Goal: Information Seeking & Learning: Learn about a topic

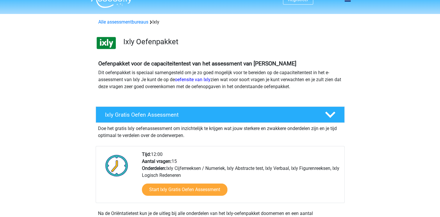
scroll to position [10, 0]
click at [206, 78] on link "oefensite van Ixly" at bounding box center [193, 80] width 36 height 6
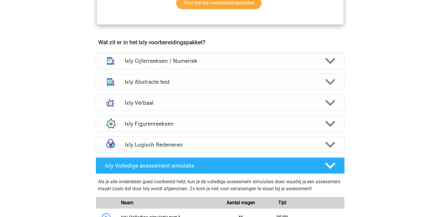
scroll to position [345, 0]
click at [149, 146] on h4 "Ixly Logisch Redeneren" at bounding box center [220, 144] width 190 height 7
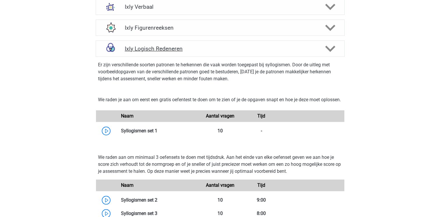
scroll to position [442, 0]
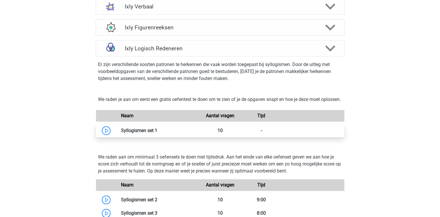
click at [157, 133] on link at bounding box center [157, 131] width 0 height 6
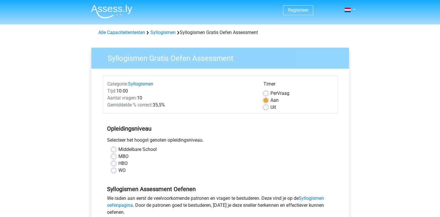
click at [118, 169] on label "WO" at bounding box center [121, 170] width 7 height 7
click at [115, 169] on input "WO" at bounding box center [113, 170] width 5 height 6
radio input "true"
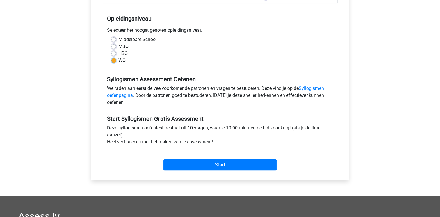
scroll to position [110, 0]
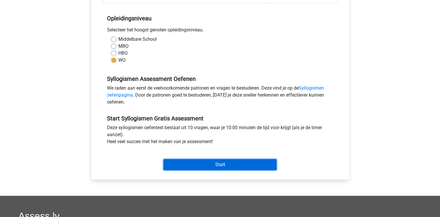
click at [197, 164] on input "Start" at bounding box center [219, 164] width 113 height 11
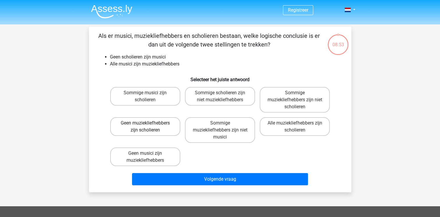
click at [164, 132] on label "Geen muziekliefhebbers zijn scholieren" at bounding box center [145, 126] width 70 height 19
click at [149, 127] on input "Geen muziekliefhebbers zijn scholieren" at bounding box center [147, 125] width 4 height 4
radio input "true"
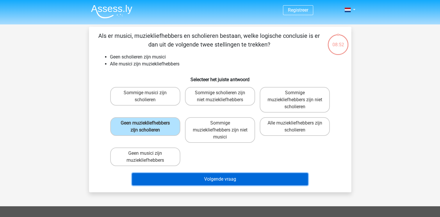
click at [192, 180] on button "Volgende vraag" at bounding box center [220, 179] width 176 height 12
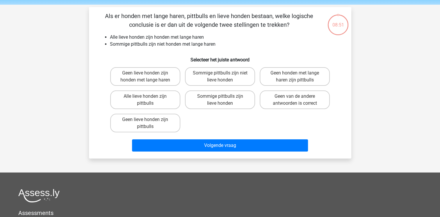
scroll to position [27, 0]
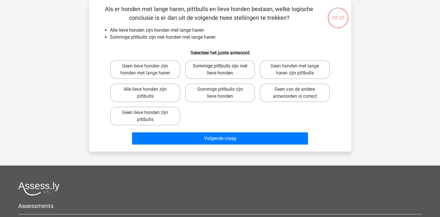
click at [227, 71] on label "Sommige pittbulls zijn niet lieve honden" at bounding box center [220, 69] width 70 height 19
click at [224, 70] on input "Sommige pittbulls zijn niet lieve honden" at bounding box center [222, 68] width 4 height 4
radio input "true"
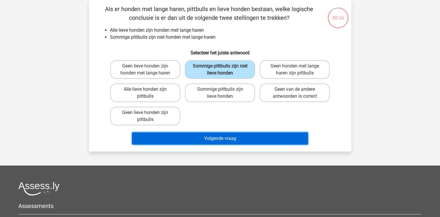
click at [217, 135] on button "Volgende vraag" at bounding box center [220, 138] width 176 height 12
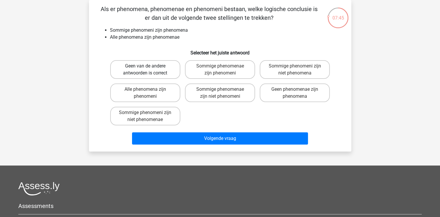
click at [169, 61] on label "Geen van de andere antwoorden is correct" at bounding box center [145, 69] width 70 height 19
click at [149, 66] on input "Geen van de andere antwoorden is correct" at bounding box center [147, 68] width 4 height 4
radio input "true"
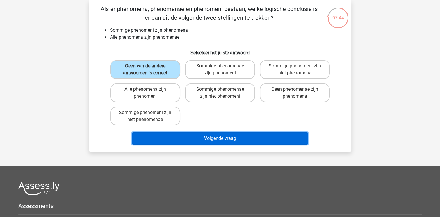
click at [201, 133] on button "Volgende vraag" at bounding box center [220, 138] width 176 height 12
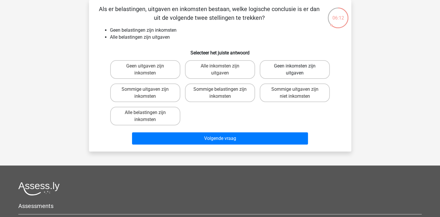
click at [317, 69] on label "Geen inkomsten zijn uitgaven" at bounding box center [295, 69] width 70 height 19
click at [299, 69] on input "Geen inkomsten zijn uitgaven" at bounding box center [297, 68] width 4 height 4
radio input "true"
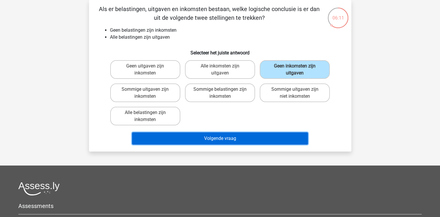
click at [270, 137] on button "Volgende vraag" at bounding box center [220, 138] width 176 height 12
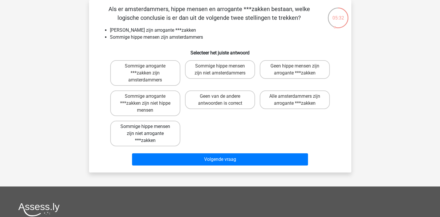
click at [164, 136] on label "Sommige hippe mensen zijn niet arrogante ***zakken" at bounding box center [145, 134] width 70 height 26
click at [149, 130] on input "Sommige hippe mensen zijn niet arrogante ***zakken" at bounding box center [147, 128] width 4 height 4
radio input "true"
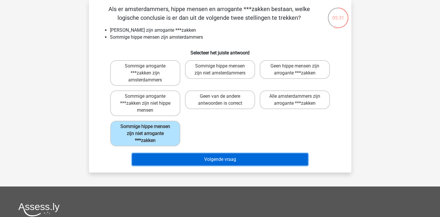
click at [227, 158] on button "Volgende vraag" at bounding box center [220, 159] width 176 height 12
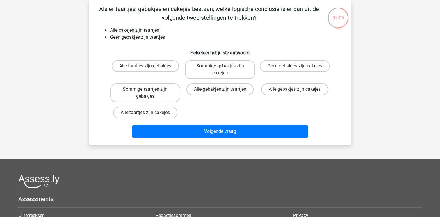
click at [299, 68] on label "Geen gebakjes zijn cakejes" at bounding box center [295, 66] width 70 height 12
click at [299, 68] on input "Geen gebakjes zijn cakejes" at bounding box center [297, 68] width 4 height 4
radio input "true"
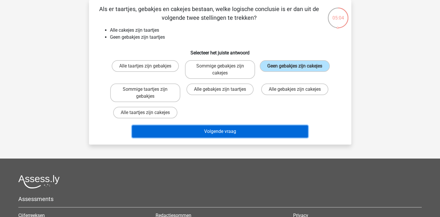
click at [271, 131] on button "Volgende vraag" at bounding box center [220, 131] width 176 height 12
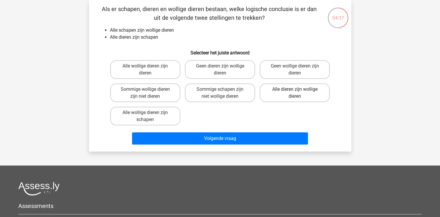
click at [280, 92] on label "Alle dieren zijn wollige dieren" at bounding box center [295, 92] width 70 height 19
click at [295, 92] on input "Alle dieren zijn wollige dieren" at bounding box center [297, 91] width 4 height 4
radio input "true"
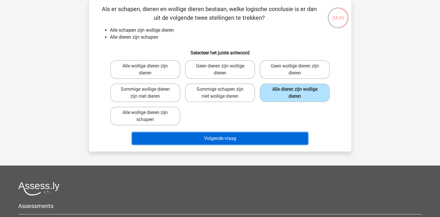
click at [250, 139] on button "Volgende vraag" at bounding box center [220, 138] width 176 height 12
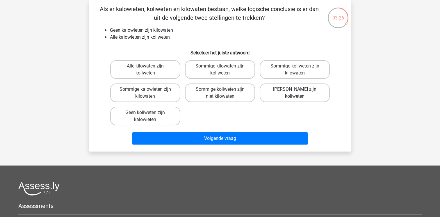
drag, startPoint x: 279, startPoint y: 94, endPoint x: 270, endPoint y: 96, distance: 9.0
click at [270, 96] on label "Geen kilowaten zijn koliweten" at bounding box center [295, 92] width 70 height 19
click at [295, 93] on input "Geen kilowaten zijn koliweten" at bounding box center [297, 91] width 4 height 4
radio input "true"
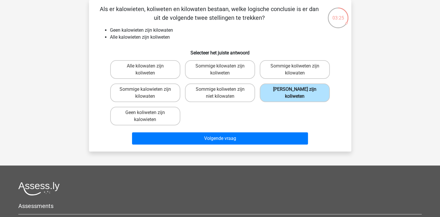
click at [270, 96] on label "Geen kilowaten zijn koliweten" at bounding box center [295, 92] width 70 height 19
click at [295, 93] on input "Geen kilowaten zijn koliweten" at bounding box center [297, 91] width 4 height 4
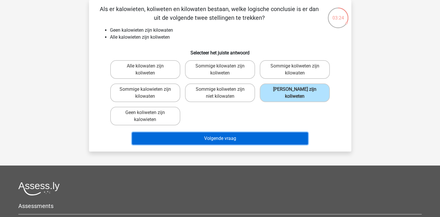
click at [252, 140] on button "Volgende vraag" at bounding box center [220, 138] width 176 height 12
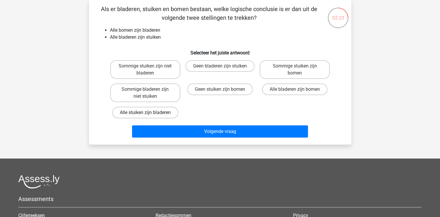
click at [151, 113] on label "Alle stuiken zijn bladeren" at bounding box center [145, 113] width 66 height 12
click at [149, 113] on input "Alle stuiken zijn bladeren" at bounding box center [147, 115] width 4 height 4
radio input "true"
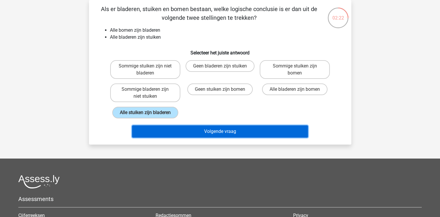
click at [180, 127] on button "Volgende vraag" at bounding box center [220, 131] width 176 height 12
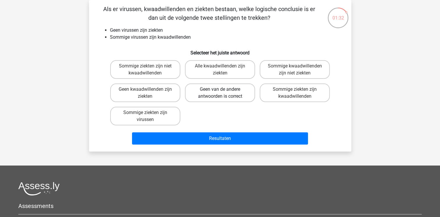
click at [197, 97] on label "Geen van de andere antwoorden is correct" at bounding box center [220, 92] width 70 height 19
click at [220, 93] on input "Geen van de andere antwoorden is correct" at bounding box center [222, 91] width 4 height 4
radio input "true"
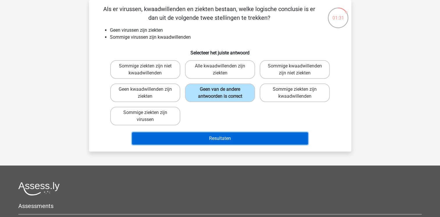
click at [229, 135] on button "Resultaten" at bounding box center [220, 138] width 176 height 12
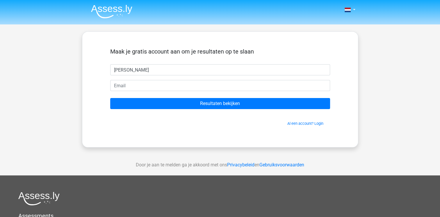
type input "Jessica"
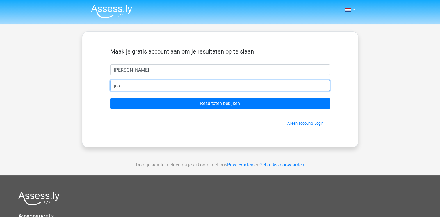
type input "jes.roos@gmail.com"
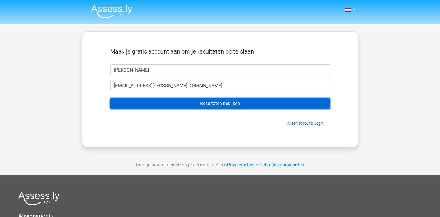
click at [200, 107] on input "Resultaten bekijken" at bounding box center [220, 103] width 220 height 11
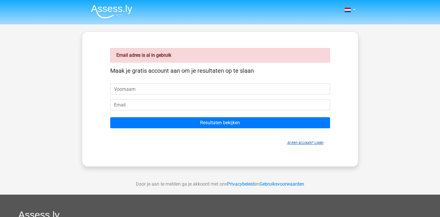
click at [296, 143] on link "Al een account? Login" at bounding box center [305, 142] width 36 height 4
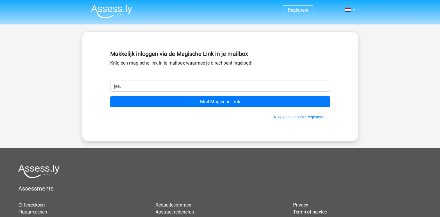
type input "[EMAIL_ADDRESS][PERSON_NAME][DOMAIN_NAME]"
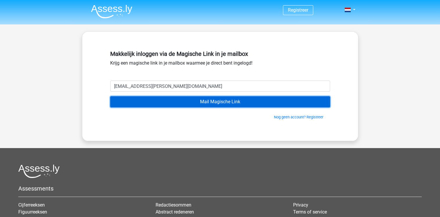
click at [206, 98] on input "Mail Magische Link" at bounding box center [220, 101] width 220 height 11
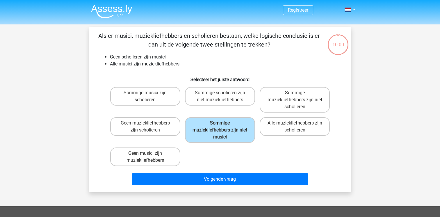
scroll to position [27, 0]
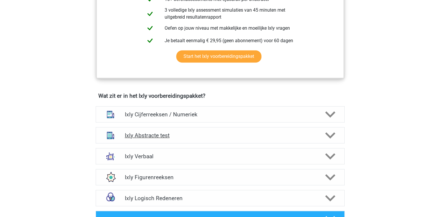
scroll to position [292, 0]
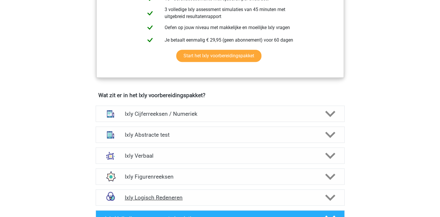
click at [154, 197] on h4 "Ixly Logisch Redeneren" at bounding box center [220, 197] width 190 height 7
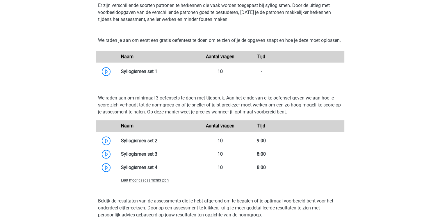
scroll to position [506, 0]
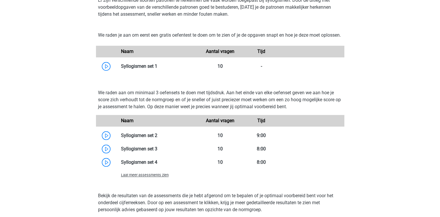
click at [157, 138] on link at bounding box center [157, 136] width 0 height 6
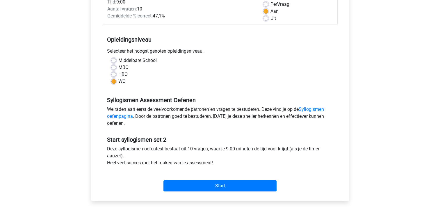
scroll to position [90, 0]
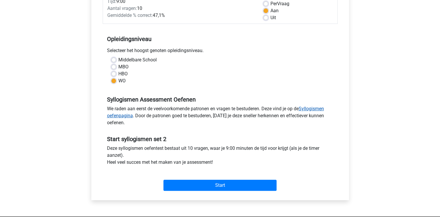
click at [310, 109] on link "Syllogismen oefenpagina" at bounding box center [215, 112] width 217 height 13
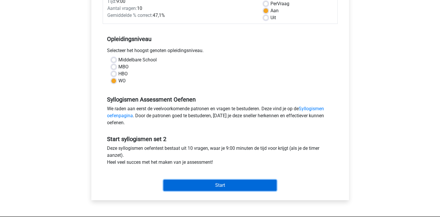
click at [214, 182] on input "Start" at bounding box center [219, 185] width 113 height 11
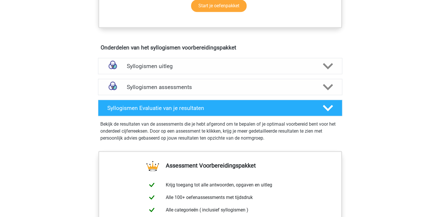
scroll to position [308, 0]
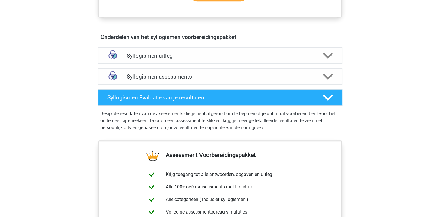
click at [169, 55] on h4 "Syllogismen uitleg" at bounding box center [220, 55] width 187 height 7
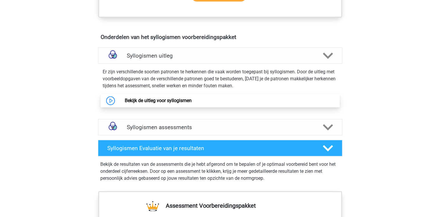
click at [151, 103] on link "Bekijk de uitleg voor syllogismen" at bounding box center [158, 101] width 67 height 6
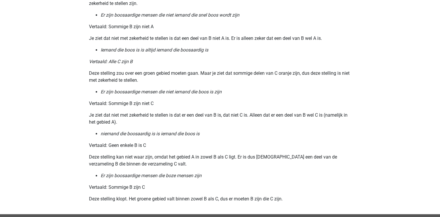
scroll to position [664, 0]
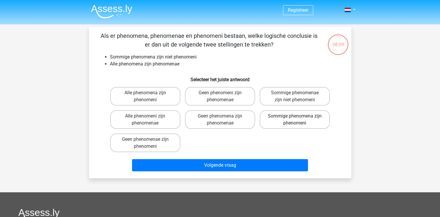
click at [313, 120] on label "Sommige phenomena zijn phenomeni" at bounding box center [295, 119] width 70 height 19
click at [299, 120] on input "Sommige phenomena zijn phenomeni" at bounding box center [297, 118] width 4 height 4
radio input "true"
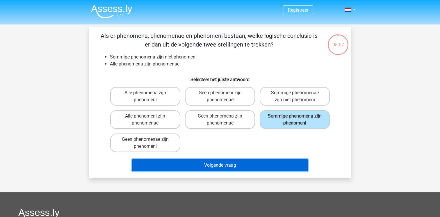
click at [246, 168] on button "Volgende vraag" at bounding box center [220, 165] width 176 height 12
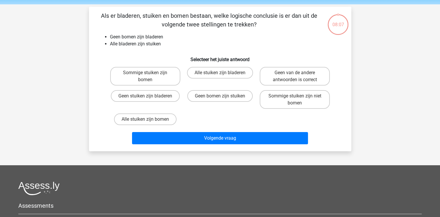
scroll to position [27, 0]
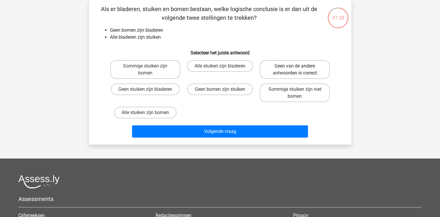
click at [291, 76] on label "Geen van de andere antwoorden is correct" at bounding box center [295, 69] width 70 height 19
click at [295, 70] on input "Geen van de andere antwoorden is correct" at bounding box center [297, 68] width 4 height 4
radio input "true"
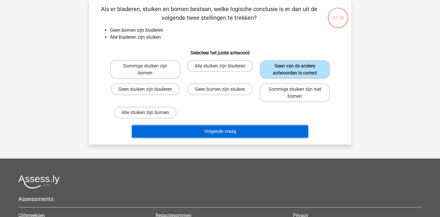
click at [232, 133] on button "Volgende vraag" at bounding box center [220, 131] width 176 height 12
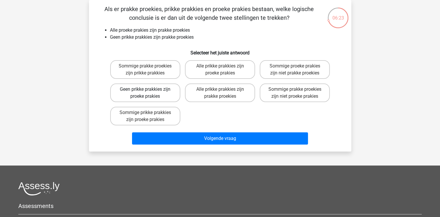
click at [149, 92] on label "Geen prikke prakkies zijn proeke prakies" at bounding box center [145, 92] width 70 height 19
click at [149, 92] on input "Geen prikke prakkies zijn proeke prakies" at bounding box center [147, 91] width 4 height 4
radio input "true"
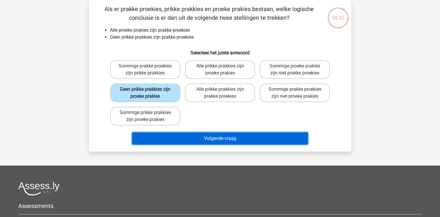
click at [206, 138] on button "Volgende vraag" at bounding box center [220, 138] width 176 height 12
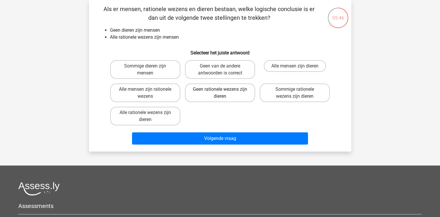
click at [212, 91] on label "Geen rationele wezens zijn dieren" at bounding box center [220, 92] width 70 height 19
click at [220, 91] on input "Geen rationele wezens zijn dieren" at bounding box center [222, 91] width 4 height 4
radio input "true"
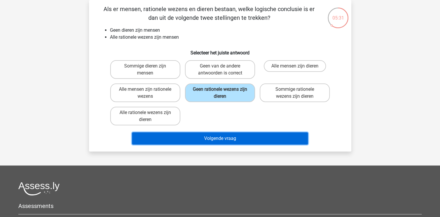
click at [209, 136] on button "Volgende vraag" at bounding box center [220, 138] width 176 height 12
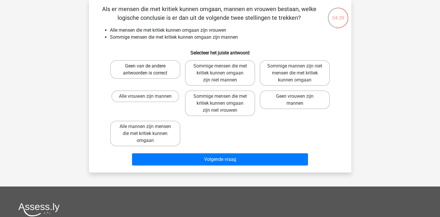
click at [153, 75] on label "Geen van de andere antwoorden is correct" at bounding box center [145, 69] width 70 height 19
click at [149, 70] on input "Geen van de andere antwoorden is correct" at bounding box center [147, 68] width 4 height 4
radio input "true"
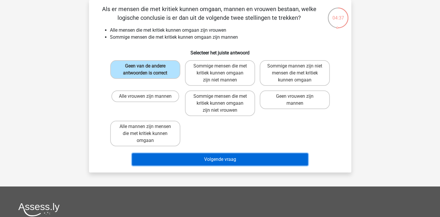
click at [226, 159] on button "Volgende vraag" at bounding box center [220, 159] width 176 height 12
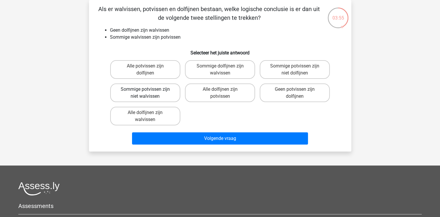
click at [171, 95] on label "Sommige potvissen zijn niet walvissen" at bounding box center [145, 92] width 70 height 19
click at [149, 93] on input "Sommige potvissen zijn niet walvissen" at bounding box center [147, 91] width 4 height 4
radio input "true"
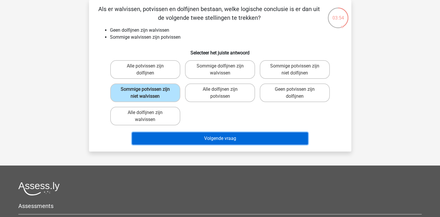
click at [210, 137] on button "Volgende vraag" at bounding box center [220, 138] width 176 height 12
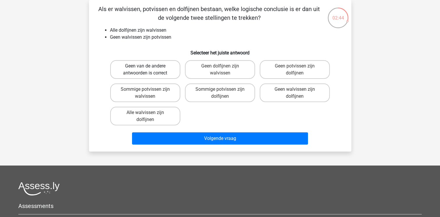
click at [128, 73] on label "Geen van de andere antwoorden is correct" at bounding box center [145, 69] width 70 height 19
click at [145, 70] on input "Geen van de andere antwoorden is correct" at bounding box center [147, 68] width 4 height 4
radio input "true"
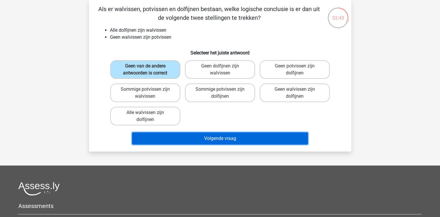
click at [212, 136] on button "Volgende vraag" at bounding box center [220, 138] width 176 height 12
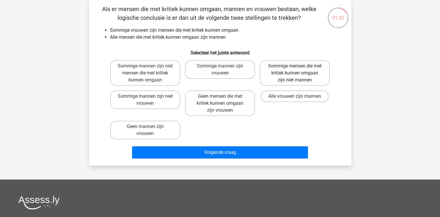
click at [296, 63] on label "Sommige mensen die met kritiek kunnen omgaan zijn niet mannen" at bounding box center [295, 73] width 70 height 26
click at [296, 66] on input "Sommige mensen die met kritiek kunnen omgaan zijn niet mannen" at bounding box center [297, 68] width 4 height 4
radio input "true"
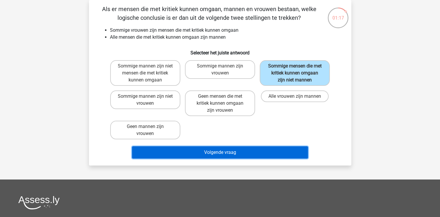
click at [242, 154] on button "Volgende vraag" at bounding box center [220, 152] width 176 height 12
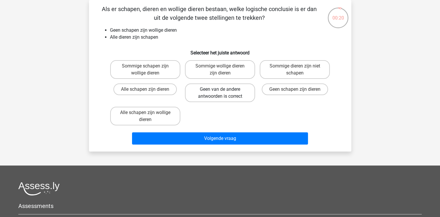
click at [217, 93] on label "Geen van de andere antwoorden is correct" at bounding box center [220, 92] width 70 height 19
click at [220, 93] on input "Geen van de andere antwoorden is correct" at bounding box center [222, 91] width 4 height 4
radio input "true"
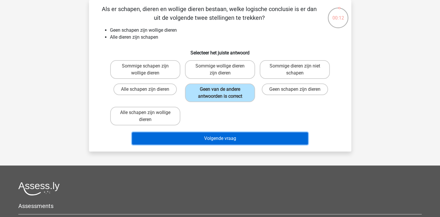
click at [211, 139] on button "Volgende vraag" at bounding box center [220, 138] width 176 height 12
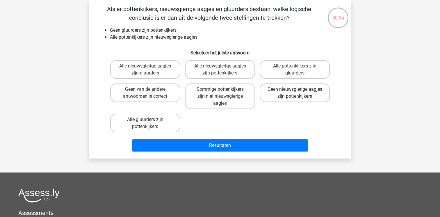
click at [268, 91] on label "Geen nieuwsgierige aagjes zijn pottenkijkers" at bounding box center [295, 92] width 70 height 19
click at [295, 91] on input "Geen nieuwsgierige aagjes zijn pottenkijkers" at bounding box center [297, 91] width 4 height 4
radio input "true"
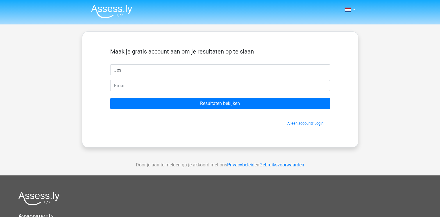
type input "[PERSON_NAME]"
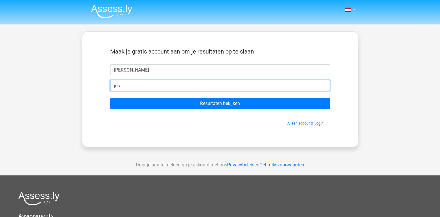
type input "[EMAIL_ADDRESS][DOMAIN_NAME]"
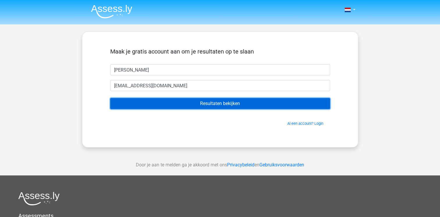
click at [142, 107] on input "Resultaten bekijken" at bounding box center [220, 103] width 220 height 11
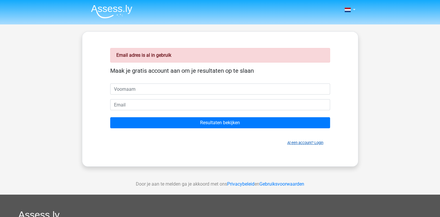
click at [293, 144] on link "Al een account? Login" at bounding box center [305, 142] width 36 height 4
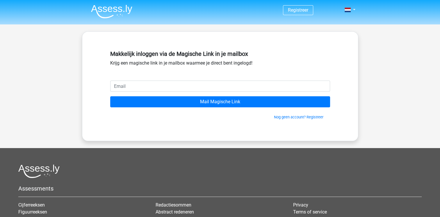
click at [199, 86] on input "email" at bounding box center [220, 86] width 220 height 11
type input "[EMAIL_ADDRESS][PERSON_NAME][DOMAIN_NAME]"
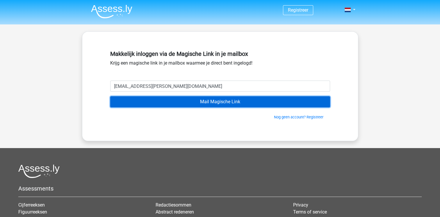
click at [149, 104] on input "Mail Magische Link" at bounding box center [220, 101] width 220 height 11
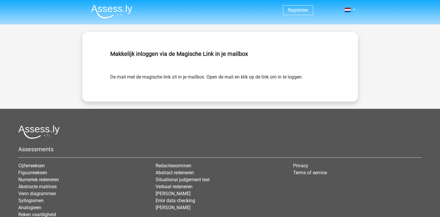
click at [123, 11] on img at bounding box center [111, 12] width 41 height 14
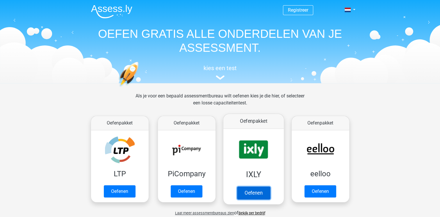
click at [250, 192] on link "Oefenen" at bounding box center [253, 192] width 33 height 13
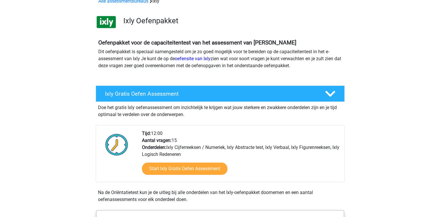
scroll to position [38, 0]
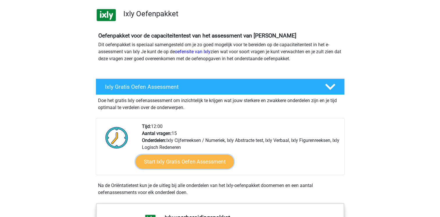
click at [201, 162] on link "Start Ixly Gratis Oefen Assessment" at bounding box center [184, 162] width 98 height 14
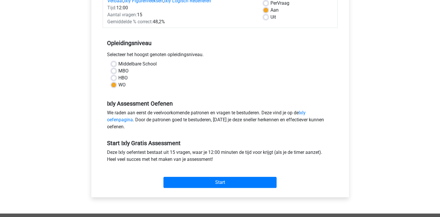
scroll to position [94, 0]
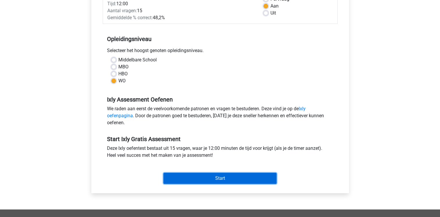
click at [201, 176] on input "Start" at bounding box center [219, 178] width 113 height 11
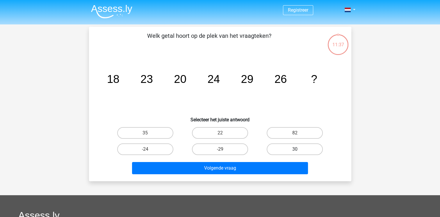
click at [275, 147] on label "30" at bounding box center [295, 149] width 56 height 12
click at [295, 149] on input "30" at bounding box center [297, 151] width 4 height 4
radio input "true"
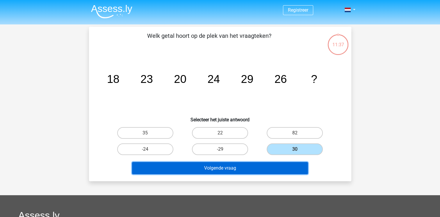
click at [249, 169] on button "Volgende vraag" at bounding box center [220, 168] width 176 height 12
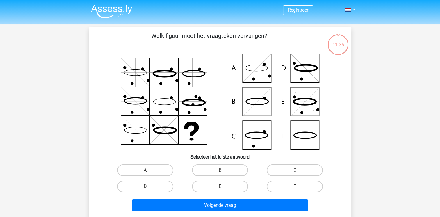
scroll to position [27, 0]
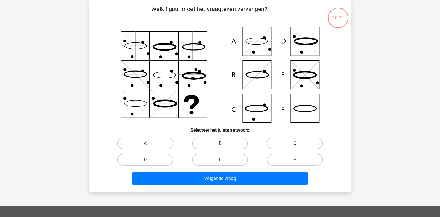
click at [287, 142] on label "C" at bounding box center [295, 144] width 56 height 12
click at [295, 143] on input "C" at bounding box center [297, 145] width 4 height 4
radio input "true"
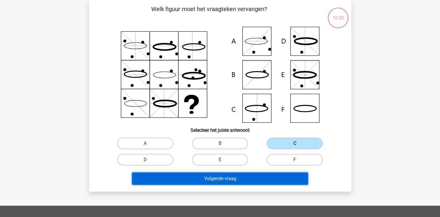
click at [270, 175] on button "Volgende vraag" at bounding box center [220, 178] width 176 height 12
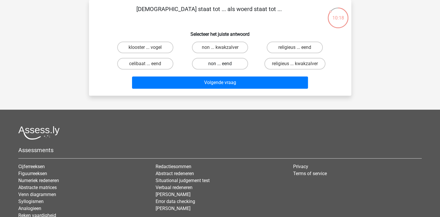
click at [230, 65] on label "non ... eend" at bounding box center [220, 64] width 56 height 12
click at [224, 65] on input "non ... eend" at bounding box center [222, 66] width 4 height 4
radio input "true"
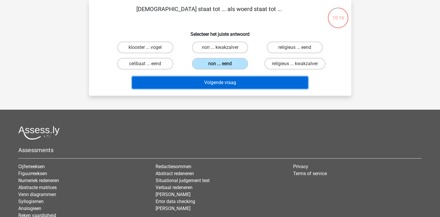
click at [228, 77] on button "Volgende vraag" at bounding box center [220, 82] width 176 height 12
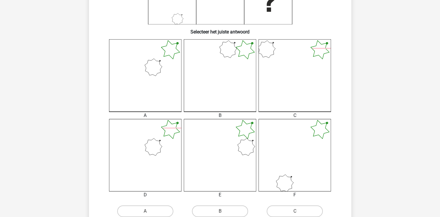
scroll to position [128, 0]
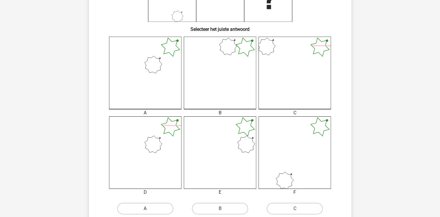
click at [148, 213] on label "A" at bounding box center [145, 209] width 56 height 12
click at [148, 212] on input "A" at bounding box center [147, 210] width 4 height 4
radio input "true"
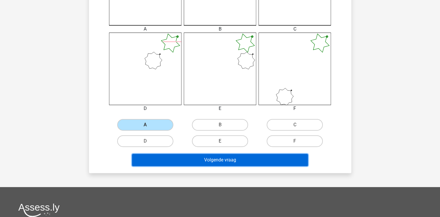
click at [234, 159] on button "Volgende vraag" at bounding box center [220, 160] width 176 height 12
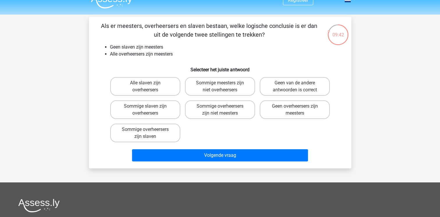
scroll to position [10, 0]
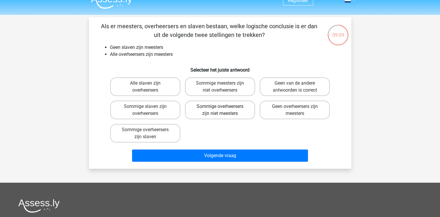
click at [231, 105] on label "Sommige overheersers zijn niet meesters" at bounding box center [220, 110] width 70 height 19
click at [224, 106] on input "Sommige overheersers zijn niet meesters" at bounding box center [222, 108] width 4 height 4
radio input "true"
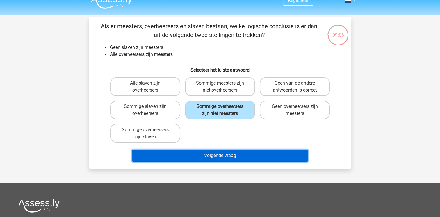
click at [241, 155] on button "Volgende vraag" at bounding box center [220, 155] width 176 height 12
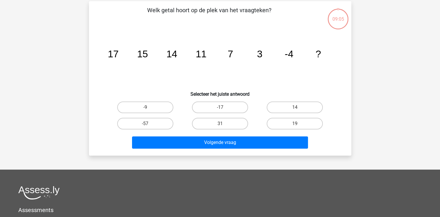
scroll to position [27, 0]
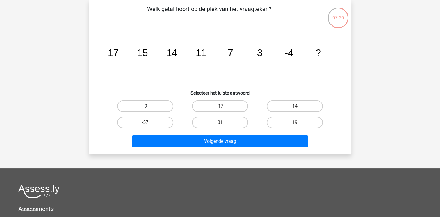
click at [137, 105] on label "-9" at bounding box center [145, 106] width 56 height 12
click at [145, 106] on input "-9" at bounding box center [147, 108] width 4 height 4
radio input "true"
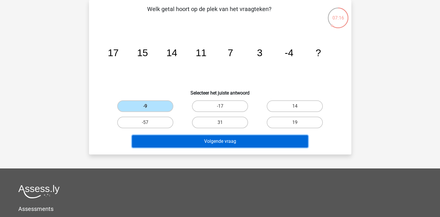
click at [181, 145] on button "Volgende vraag" at bounding box center [220, 141] width 176 height 12
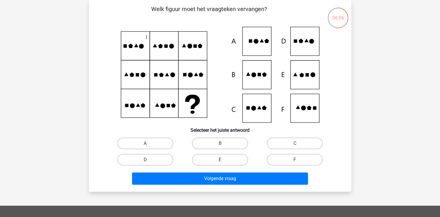
click at [298, 74] on icon at bounding box center [220, 75] width 234 height 96
click at [224, 161] on label "E" at bounding box center [220, 160] width 56 height 12
click at [224, 161] on input "E" at bounding box center [222, 162] width 4 height 4
radio input "true"
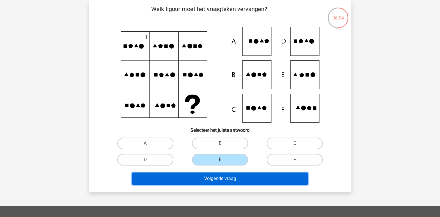
click at [226, 179] on button "Volgende vraag" at bounding box center [220, 178] width 176 height 12
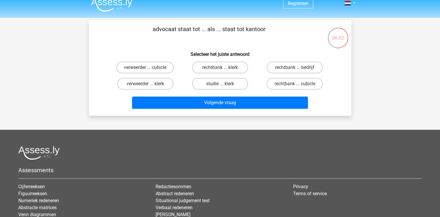
scroll to position [0, 0]
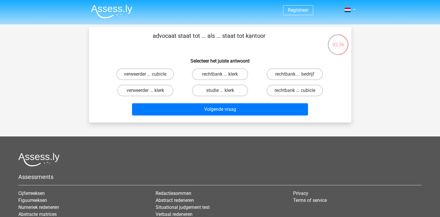
click at [220, 77] on input "rechtbank ... klerk" at bounding box center [222, 76] width 4 height 4
radio input "true"
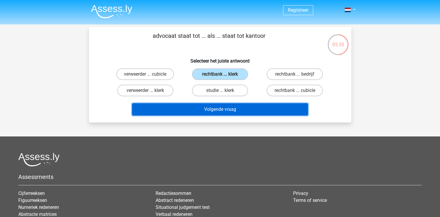
click at [222, 111] on button "Volgende vraag" at bounding box center [220, 109] width 176 height 12
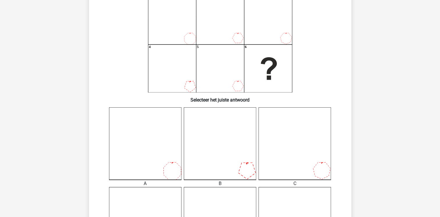
scroll to position [100, 0]
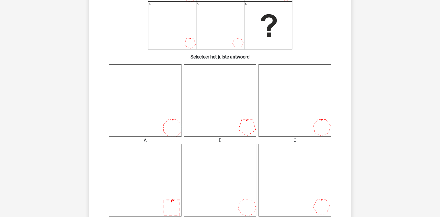
click at [172, 124] on icon at bounding box center [145, 100] width 72 height 72
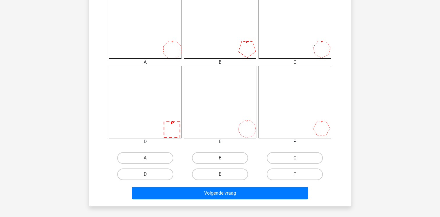
scroll to position [180, 0]
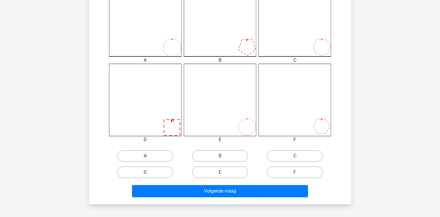
click at [154, 158] on label "A" at bounding box center [145, 156] width 56 height 12
click at [149, 158] on input "A" at bounding box center [147, 158] width 4 height 4
radio input "true"
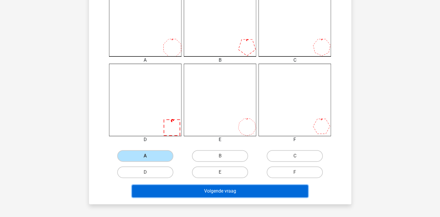
click at [193, 188] on button "Volgende vraag" at bounding box center [220, 191] width 176 height 12
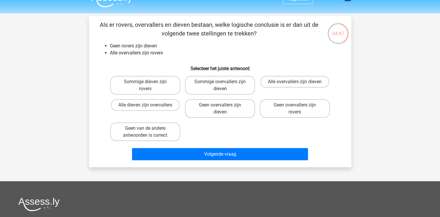
scroll to position [10, 0]
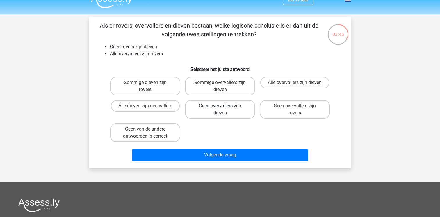
click at [211, 109] on label "Geen overvallers zijn dieven" at bounding box center [220, 109] width 70 height 19
click at [220, 109] on input "Geen overvallers zijn dieven" at bounding box center [222, 108] width 4 height 4
radio input "true"
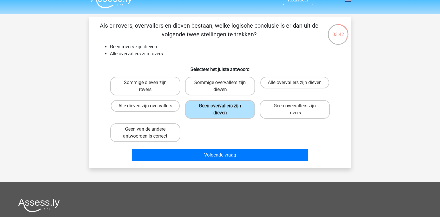
click at [211, 109] on label "Geen overvallers zijn dieven" at bounding box center [220, 109] width 70 height 19
click at [220, 109] on input "Geen overvallers zijn dieven" at bounding box center [222, 108] width 4 height 4
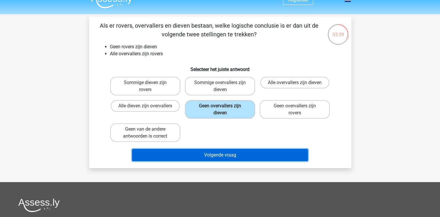
click at [213, 151] on button "Volgende vraag" at bounding box center [220, 155] width 176 height 12
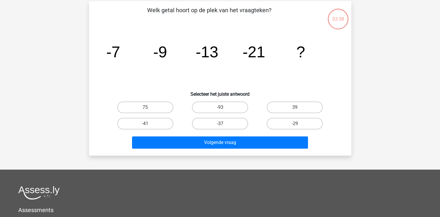
scroll to position [27, 0]
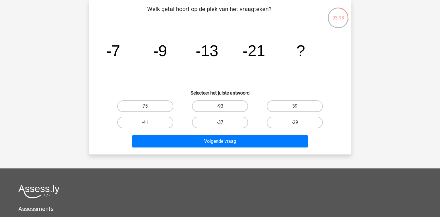
click at [227, 122] on label "-37" at bounding box center [220, 123] width 56 height 12
click at [224, 122] on input "-37" at bounding box center [222, 124] width 4 height 4
radio input "true"
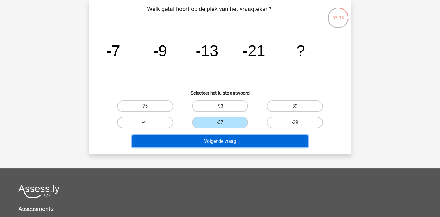
click at [227, 141] on button "Volgende vraag" at bounding box center [220, 141] width 176 height 12
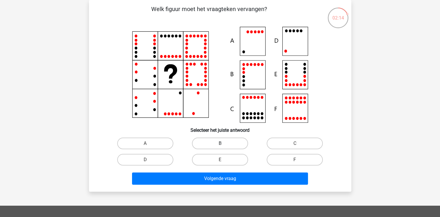
click at [224, 142] on label "B" at bounding box center [220, 144] width 56 height 12
click at [224, 143] on input "B" at bounding box center [222, 145] width 4 height 4
radio input "true"
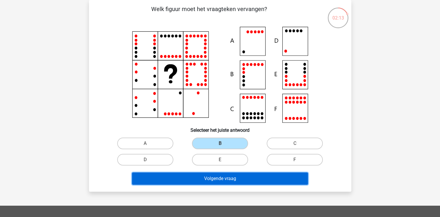
click at [222, 183] on button "Volgende vraag" at bounding box center [220, 178] width 176 height 12
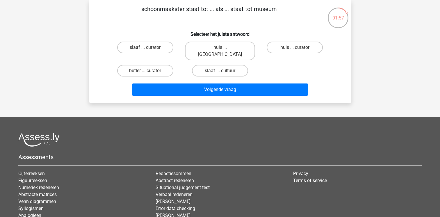
click at [298, 47] on input "huis ... curator" at bounding box center [297, 49] width 4 height 4
radio input "true"
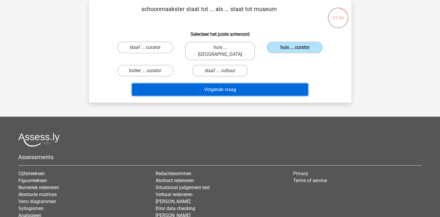
click at [254, 83] on button "Volgende vraag" at bounding box center [220, 89] width 176 height 12
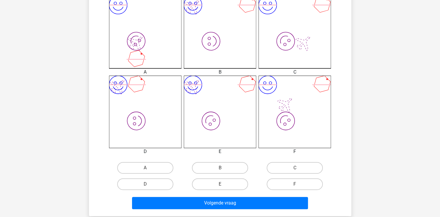
scroll to position [172, 0]
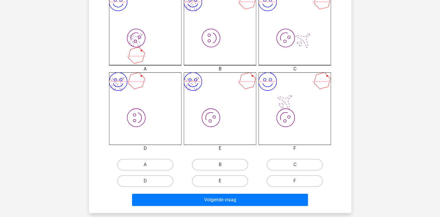
click at [202, 179] on label "E" at bounding box center [220, 181] width 56 height 12
click at [220, 181] on input "E" at bounding box center [222, 183] width 4 height 4
radio input "true"
click at [207, 205] on div "Volgende vraag" at bounding box center [220, 201] width 224 height 15
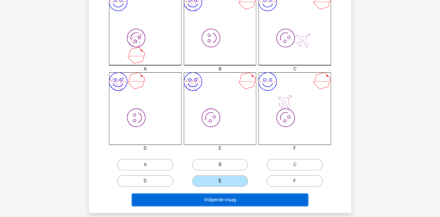
click at [207, 199] on button "Volgende vraag" at bounding box center [220, 200] width 176 height 12
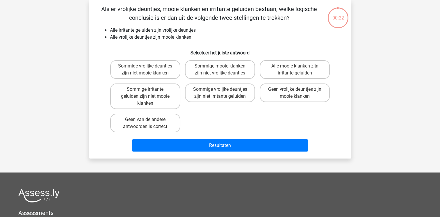
scroll to position [27, 0]
click at [145, 68] on input "Sommige vrolijke deuntjes zijn niet mooie klanken" at bounding box center [147, 68] width 4 height 4
radio input "true"
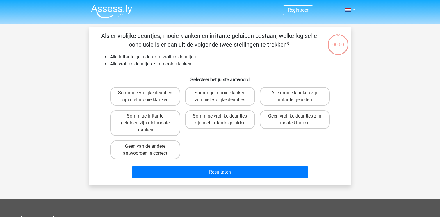
scroll to position [27, 0]
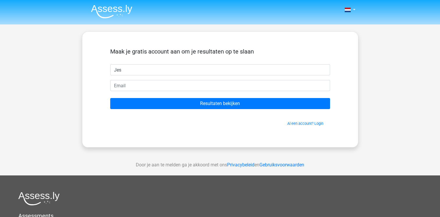
type input "[PERSON_NAME]"
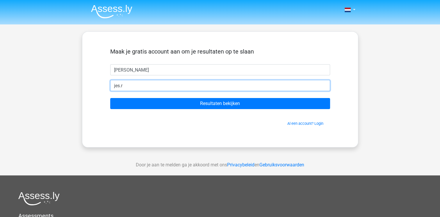
type input "[EMAIL_ADDRESS][DOMAIN_NAME]"
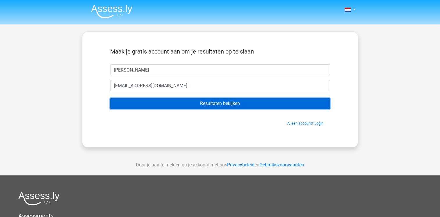
click at [151, 103] on input "Resultaten bekijken" at bounding box center [220, 103] width 220 height 11
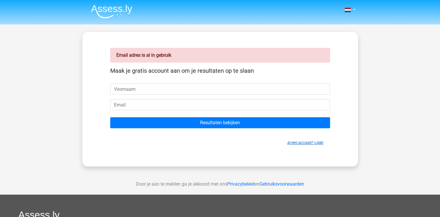
click at [321, 142] on link "Al een account? Login" at bounding box center [305, 142] width 36 height 4
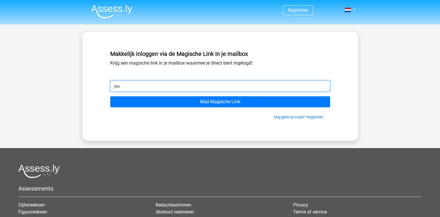
click at [284, 83] on input "jes" at bounding box center [220, 86] width 220 height 11
type input "[EMAIL_ADDRESS][PERSON_NAME][DOMAIN_NAME]"
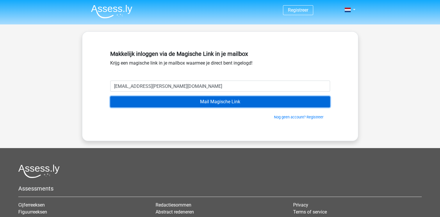
drag, startPoint x: 169, startPoint y: 103, endPoint x: 165, endPoint y: 106, distance: 5.8
click at [165, 106] on input "Mail Magische Link" at bounding box center [220, 101] width 220 height 11
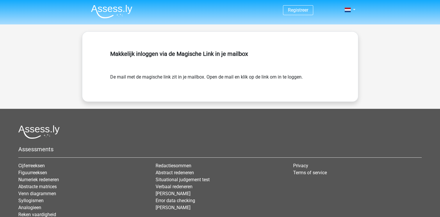
click at [165, 106] on div "Registreer" at bounding box center [220, 131] width 440 height 262
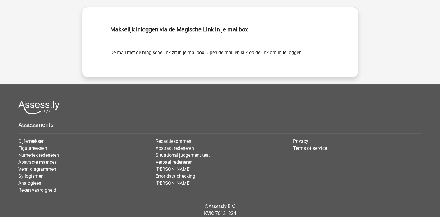
scroll to position [30, 0]
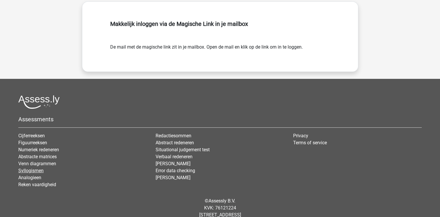
click at [34, 172] on link "Syllogismen" at bounding box center [30, 171] width 25 height 6
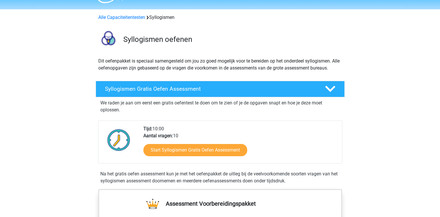
scroll to position [15, 0]
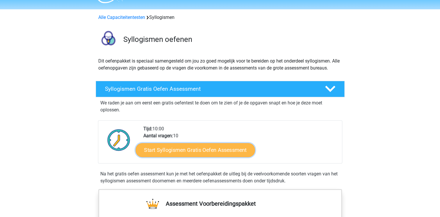
click at [156, 152] on link "Start Syllogismen Gratis Oefen Assessment" at bounding box center [194, 150] width 119 height 14
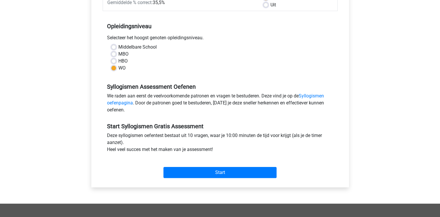
scroll to position [105, 0]
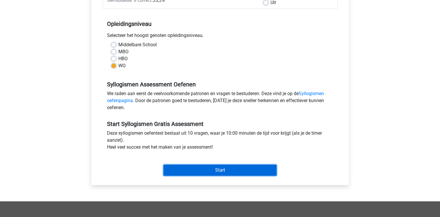
click at [194, 168] on input "Start" at bounding box center [219, 170] width 113 height 11
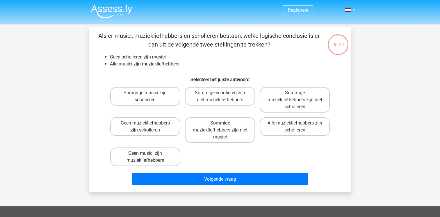
click at [152, 126] on label "Geen muziekliefhebbers zijn scholieren" at bounding box center [145, 126] width 70 height 19
click at [149, 126] on input "Geen muziekliefhebbers zijn scholieren" at bounding box center [147, 125] width 4 height 4
radio input "true"
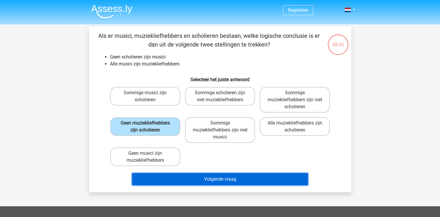
click at [206, 175] on button "Volgende vraag" at bounding box center [220, 179] width 176 height 12
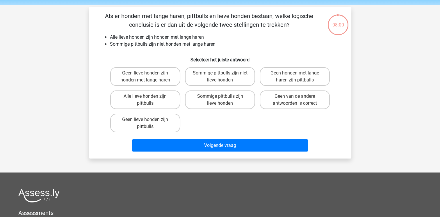
scroll to position [27, 0]
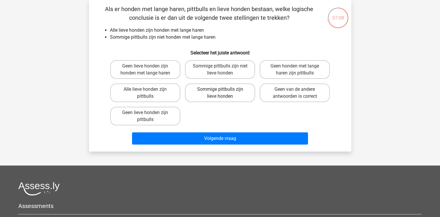
click at [221, 93] on label "Sommige pittbulls zijn lieve honden" at bounding box center [220, 92] width 70 height 19
click at [221, 93] on input "Sommige pittbulls zijn lieve honden" at bounding box center [222, 91] width 4 height 4
radio input "true"
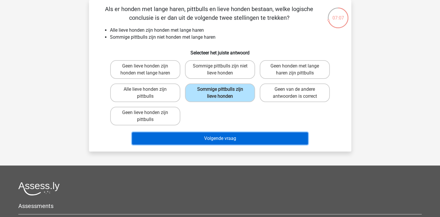
click at [225, 135] on button "Volgende vraag" at bounding box center [220, 138] width 176 height 12
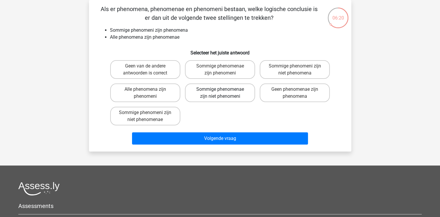
click at [221, 96] on label "Sommige phenomenae zijn niet phenomeni" at bounding box center [220, 92] width 70 height 19
click at [221, 93] on input "Sommige phenomenae zijn niet phenomeni" at bounding box center [222, 91] width 4 height 4
radio input "true"
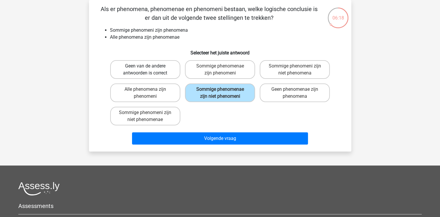
click at [176, 72] on label "Geen van de andere antwoorden is correct" at bounding box center [145, 69] width 70 height 19
click at [149, 70] on input "Geen van de andere antwoorden is correct" at bounding box center [147, 68] width 4 height 4
radio input "true"
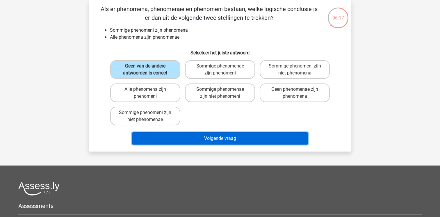
click at [211, 133] on button "Volgende vraag" at bounding box center [220, 138] width 176 height 12
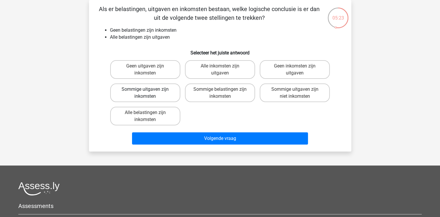
click at [160, 98] on label "Sommige uitgaven zijn inkomsten" at bounding box center [145, 92] width 70 height 19
click at [149, 93] on input "Sommige uitgaven zijn inkomsten" at bounding box center [147, 91] width 4 height 4
radio input "true"
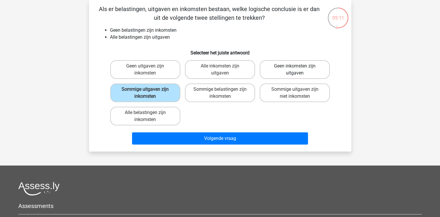
click at [280, 63] on label "Geen inkomsten zijn uitgaven" at bounding box center [295, 69] width 70 height 19
click at [295, 66] on input "Geen inkomsten zijn uitgaven" at bounding box center [297, 68] width 4 height 4
radio input "true"
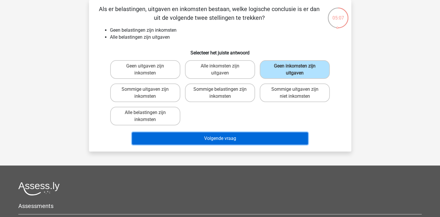
click at [247, 142] on button "Volgende vraag" at bounding box center [220, 138] width 176 height 12
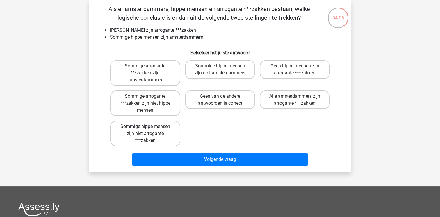
click at [164, 131] on label "Sommige hippe mensen zijn niet arrogante ***zakken" at bounding box center [145, 134] width 70 height 26
click at [149, 130] on input "Sommige hippe mensen zijn niet arrogante ***zakken" at bounding box center [147, 128] width 4 height 4
radio input "true"
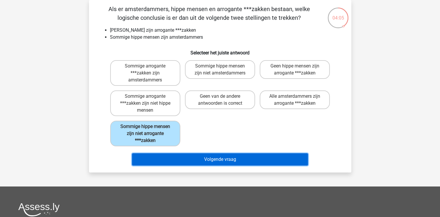
click at [209, 163] on button "Volgende vraag" at bounding box center [220, 159] width 176 height 12
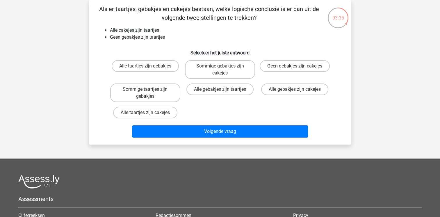
click at [267, 68] on label "Geen gebakjes zijn cakejes" at bounding box center [295, 66] width 70 height 12
click at [295, 68] on input "Geen gebakjes zijn cakejes" at bounding box center [297, 68] width 4 height 4
radio input "true"
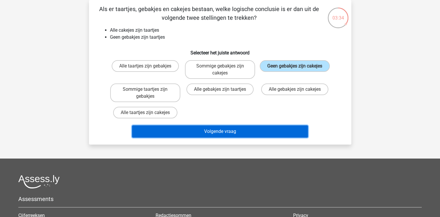
click at [262, 127] on button "Volgende vraag" at bounding box center [220, 131] width 176 height 12
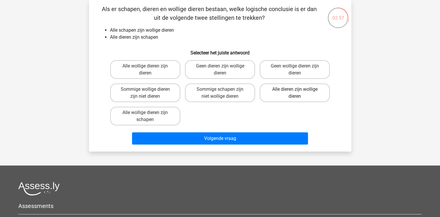
click at [285, 87] on label "Alle dieren zijn wollige dieren" at bounding box center [295, 92] width 70 height 19
click at [295, 89] on input "Alle dieren zijn wollige dieren" at bounding box center [297, 91] width 4 height 4
radio input "true"
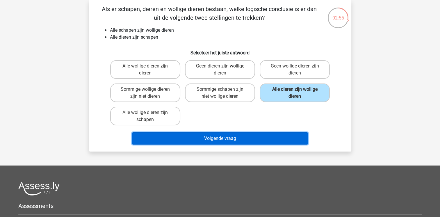
click at [268, 135] on button "Volgende vraag" at bounding box center [220, 138] width 176 height 12
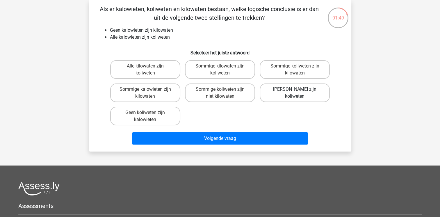
click at [277, 93] on label "Geen kilowaten zijn koliweten" at bounding box center [295, 92] width 70 height 19
click at [295, 93] on input "Geen kilowaten zijn koliweten" at bounding box center [297, 91] width 4 height 4
radio input "true"
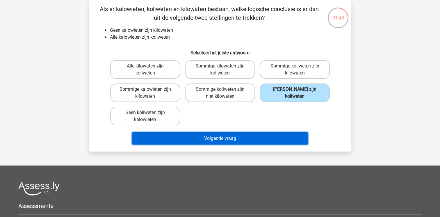
click at [241, 136] on button "Volgende vraag" at bounding box center [220, 138] width 176 height 12
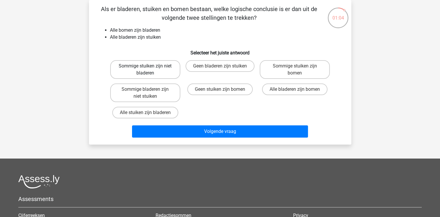
click at [164, 75] on label "Sommige stuiken zijn niet bladeren" at bounding box center [145, 69] width 70 height 19
click at [149, 70] on input "Sommige stuiken zijn niet bladeren" at bounding box center [147, 68] width 4 height 4
radio input "true"
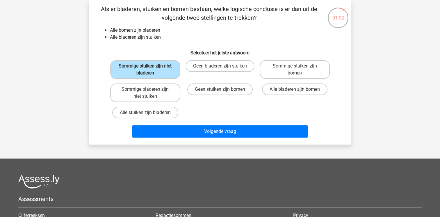
click at [214, 137] on div "Volgende vraag" at bounding box center [220, 132] width 224 height 15
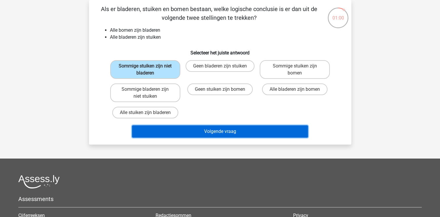
click at [212, 133] on button "Volgende vraag" at bounding box center [220, 131] width 176 height 12
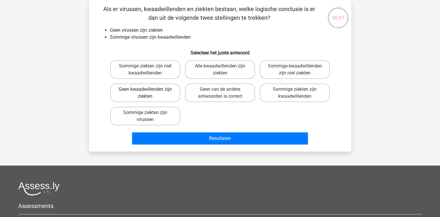
click at [137, 95] on label "Geen kwaadwillenden zijn ziekten" at bounding box center [145, 92] width 70 height 19
click at [145, 93] on input "Geen kwaadwillenden zijn ziekten" at bounding box center [147, 91] width 4 height 4
radio input "true"
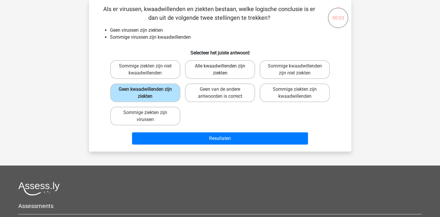
click at [199, 69] on label "Alle kwaadwillenden zijn ziekten" at bounding box center [220, 69] width 70 height 19
click at [220, 69] on input "Alle kwaadwillenden zijn ziekten" at bounding box center [222, 68] width 4 height 4
radio input "true"
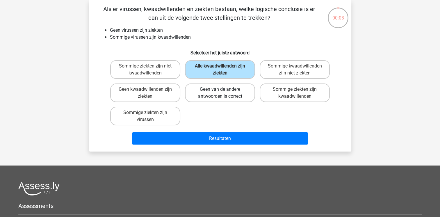
click at [205, 90] on label "Geen van de andere antwoorden is correct" at bounding box center [220, 92] width 70 height 19
click at [220, 90] on input "Geen van de andere antwoorden is correct" at bounding box center [222, 91] width 4 height 4
radio input "true"
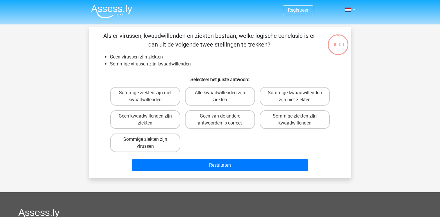
scroll to position [27, 0]
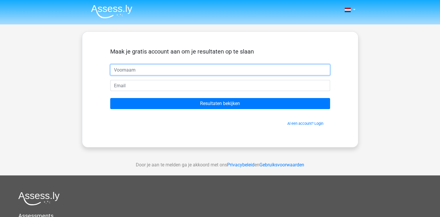
click at [163, 69] on input "text" at bounding box center [220, 69] width 220 height 11
type input "[PERSON_NAME]"
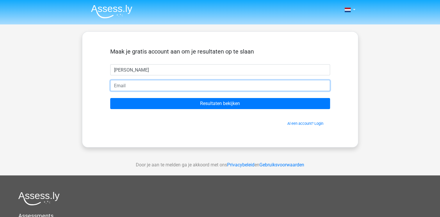
type input "[EMAIL_ADDRESS][DOMAIN_NAME]"
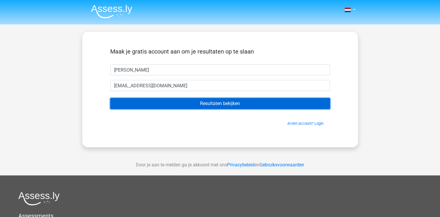
click at [224, 104] on input "Resultaten bekijken" at bounding box center [220, 103] width 220 height 11
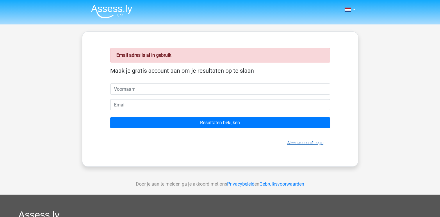
click at [297, 143] on link "Al een account? Login" at bounding box center [305, 142] width 36 height 4
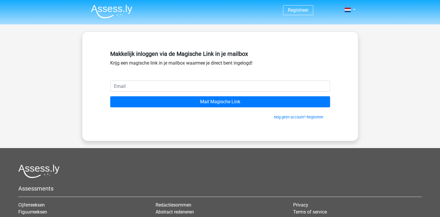
click at [218, 87] on input "email" at bounding box center [220, 86] width 220 height 11
type input "jes.roos@gmail.com"
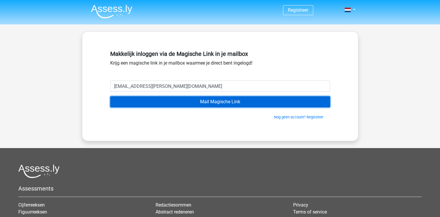
click at [165, 104] on input "Mail Magische Link" at bounding box center [220, 101] width 220 height 11
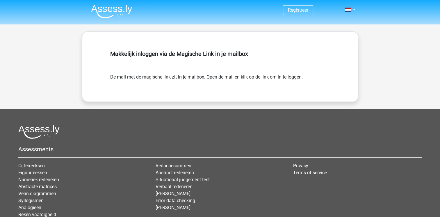
click at [102, 14] on img at bounding box center [111, 12] width 41 height 14
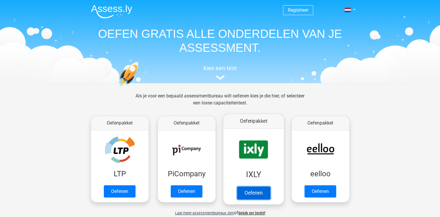
click at [251, 186] on link "Oefenen" at bounding box center [253, 192] width 33 height 13
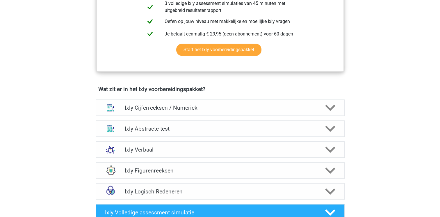
scroll to position [302, 0]
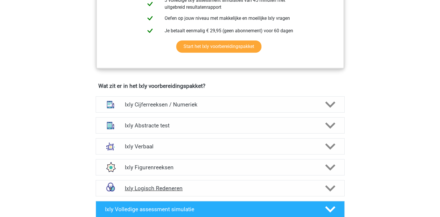
click at [174, 191] on div "Ixly Logisch Redeneren" at bounding box center [220, 188] width 249 height 16
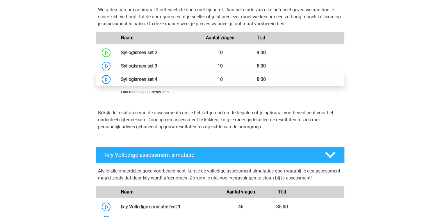
scroll to position [589, 0]
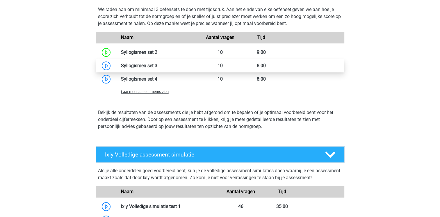
click at [157, 68] on link at bounding box center [157, 66] width 0 height 6
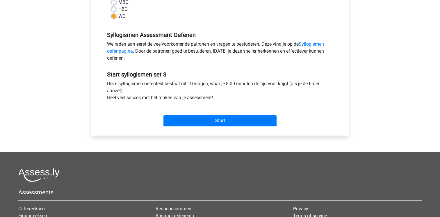
scroll to position [156, 0]
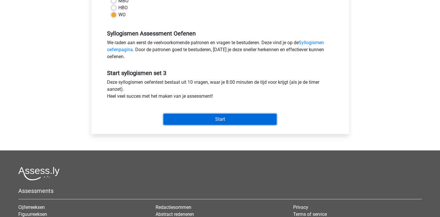
click at [198, 122] on input "Start" at bounding box center [219, 119] width 113 height 11
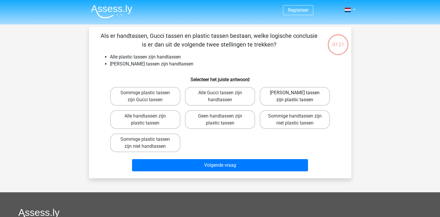
click at [281, 99] on label "[PERSON_NAME] tassen zijn plastic tassen" at bounding box center [295, 96] width 70 height 19
click at [295, 97] on input "[PERSON_NAME] tassen zijn plastic tassen" at bounding box center [297, 95] width 4 height 4
radio input "true"
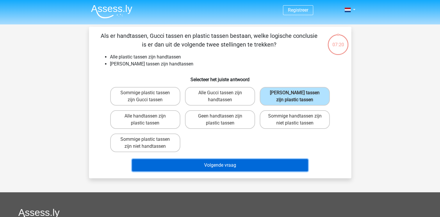
click at [256, 162] on button "Volgende vraag" at bounding box center [220, 165] width 176 height 12
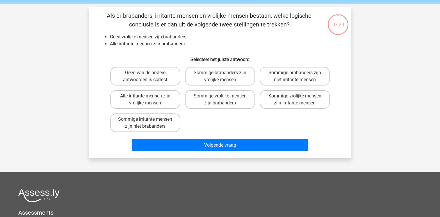
scroll to position [27, 0]
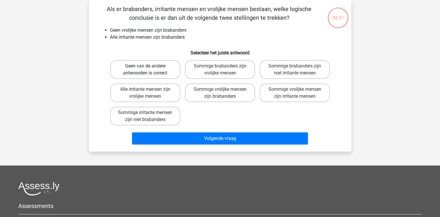
click at [168, 66] on label "Geen van de andere antwoorden is correct" at bounding box center [145, 69] width 70 height 19
click at [149, 66] on input "Geen van de andere antwoorden is correct" at bounding box center [147, 68] width 4 height 4
radio input "true"
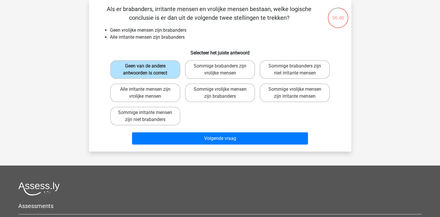
click at [219, 144] on div "Volgende vraag" at bounding box center [220, 139] width 224 height 15
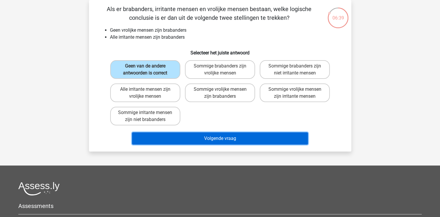
click at [215, 140] on button "Volgende vraag" at bounding box center [220, 138] width 176 height 12
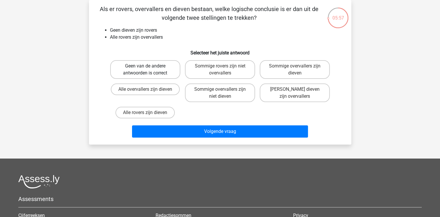
click at [162, 76] on label "Geen van de andere antwoorden is correct" at bounding box center [145, 69] width 70 height 19
click at [149, 70] on input "Geen van de andere antwoorden is correct" at bounding box center [147, 68] width 4 height 4
radio input "true"
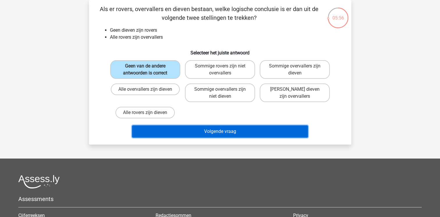
click at [210, 131] on button "Volgende vraag" at bounding box center [220, 131] width 176 height 12
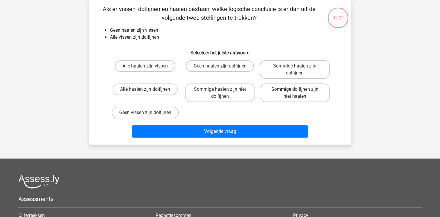
click at [300, 92] on label "Sommige dolfijnen zijn niet haaien" at bounding box center [295, 92] width 70 height 19
click at [299, 92] on input "Sommige dolfijnen zijn niet haaien" at bounding box center [297, 91] width 4 height 4
radio input "true"
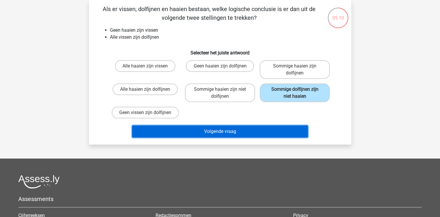
click at [272, 129] on button "Volgende vraag" at bounding box center [220, 131] width 176 height 12
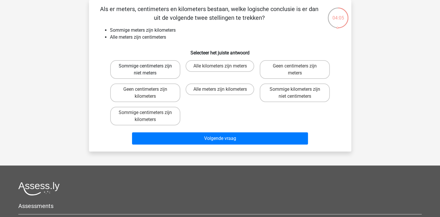
click at [162, 66] on label "Sommige centimeters zijn niet meters" at bounding box center [145, 69] width 70 height 19
click at [149, 66] on input "Sommige centimeters zijn niet meters" at bounding box center [147, 68] width 4 height 4
radio input "true"
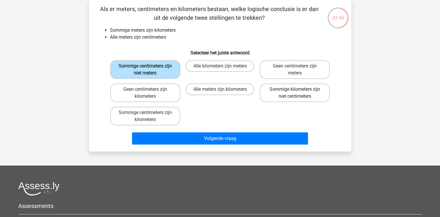
click at [321, 98] on label "Sommige kilometers zijn niet centimeters" at bounding box center [295, 92] width 70 height 19
click at [299, 93] on input "Sommige kilometers zijn niet centimeters" at bounding box center [297, 91] width 4 height 4
radio input "true"
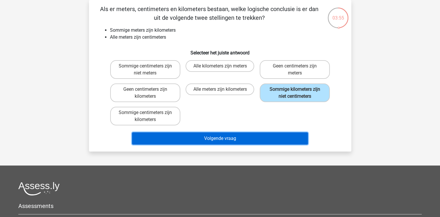
click at [275, 137] on button "Volgende vraag" at bounding box center [220, 138] width 176 height 12
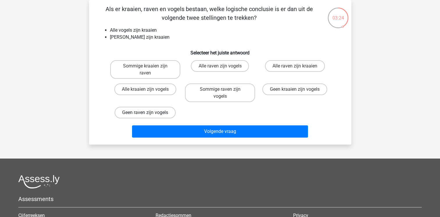
click at [152, 107] on label "Geen raven zijn vogels" at bounding box center [145, 113] width 61 height 12
click at [149, 113] on input "Geen raven zijn vogels" at bounding box center [147, 115] width 4 height 4
radio input "true"
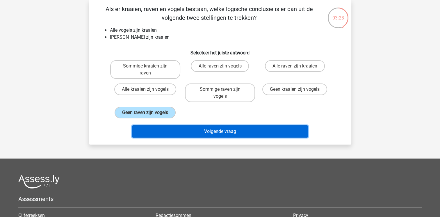
click at [189, 125] on button "Volgende vraag" at bounding box center [220, 131] width 176 height 12
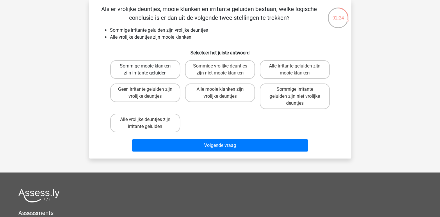
click at [160, 67] on label "Sommige mooie klanken zijn irritante geluiden" at bounding box center [145, 69] width 70 height 19
click at [149, 67] on input "Sommige mooie klanken zijn irritante geluiden" at bounding box center [147, 68] width 4 height 4
radio input "true"
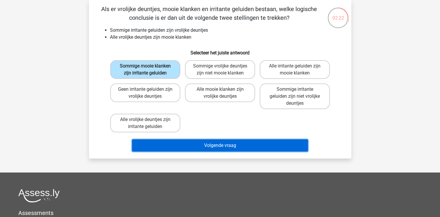
click at [230, 142] on button "Volgende vraag" at bounding box center [220, 145] width 176 height 12
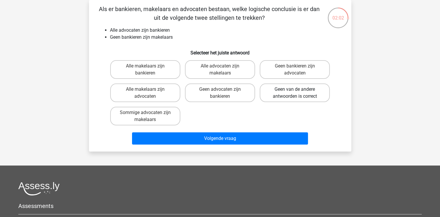
click at [283, 98] on label "Geen van de andere antwoorden is correct" at bounding box center [295, 92] width 70 height 19
click at [295, 93] on input "Geen van de andere antwoorden is correct" at bounding box center [297, 91] width 4 height 4
radio input "true"
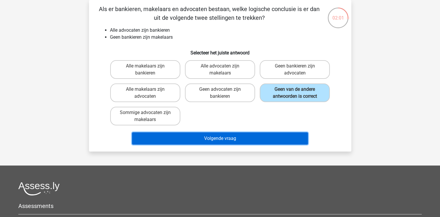
click at [253, 139] on button "Volgende vraag" at bounding box center [220, 138] width 176 height 12
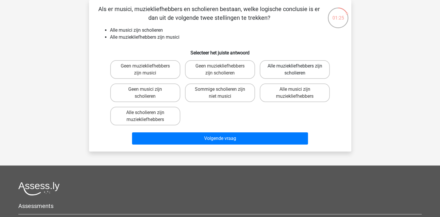
click at [280, 66] on label "Alle muziekliefhebbers zijn scholieren" at bounding box center [295, 69] width 70 height 19
click at [295, 66] on input "Alle muziekliefhebbers zijn scholieren" at bounding box center [297, 68] width 4 height 4
radio input "true"
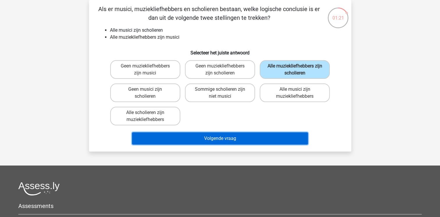
click at [270, 139] on button "Volgende vraag" at bounding box center [220, 138] width 176 height 12
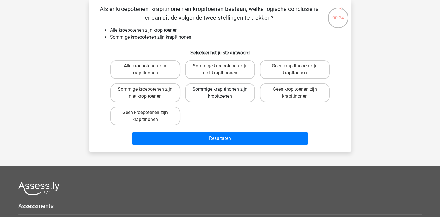
click at [222, 87] on label "Sommige krapitinonen zijn kropitoenen" at bounding box center [220, 92] width 70 height 19
click at [222, 89] on input "Sommige krapitinonen zijn kropitoenen" at bounding box center [222, 91] width 4 height 4
radio input "true"
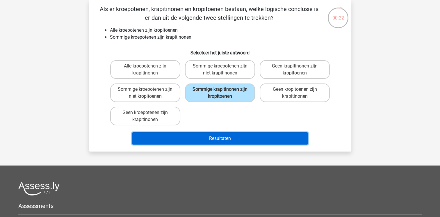
click at [242, 140] on button "Resultaten" at bounding box center [220, 138] width 176 height 12
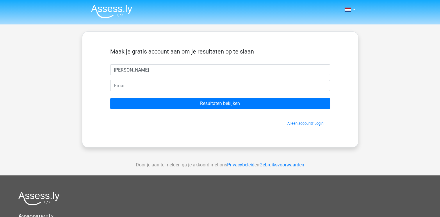
type input "[PERSON_NAME]"
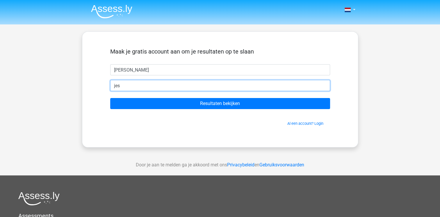
type input "[EMAIL_ADDRESS][PERSON_NAME][DOMAIN_NAME]"
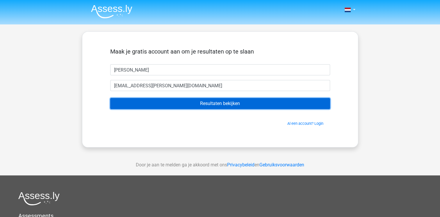
click at [237, 105] on input "Resultaten bekijken" at bounding box center [220, 103] width 220 height 11
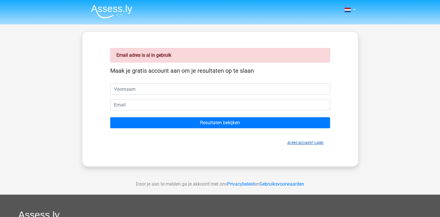
click at [291, 142] on link "Al een account? Login" at bounding box center [305, 142] width 36 height 4
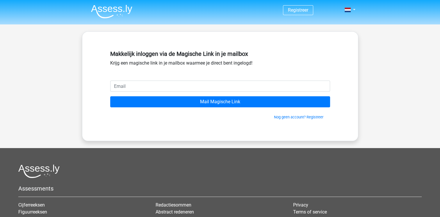
click at [223, 87] on input "email" at bounding box center [220, 86] width 220 height 11
type input "jes.roos@gmail.com"
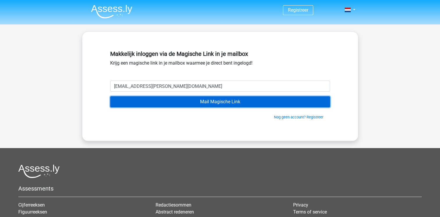
click at [167, 106] on input "Mail Magische Link" at bounding box center [220, 101] width 220 height 11
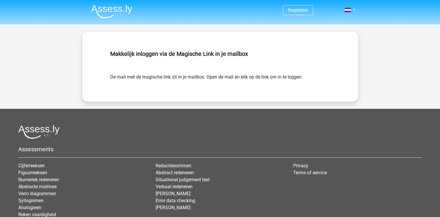
click at [95, 10] on img at bounding box center [111, 12] width 41 height 14
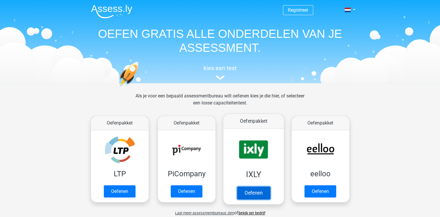
click at [255, 186] on link "Oefenen" at bounding box center [253, 192] width 33 height 13
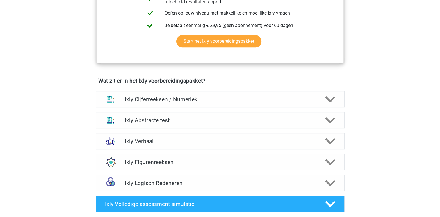
scroll to position [308, 0]
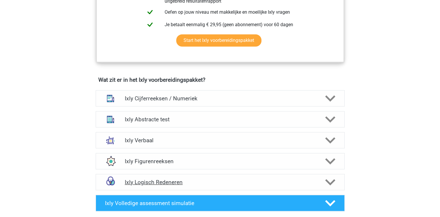
click at [205, 181] on h4 "Ixly Logisch Redeneren" at bounding box center [220, 182] width 190 height 7
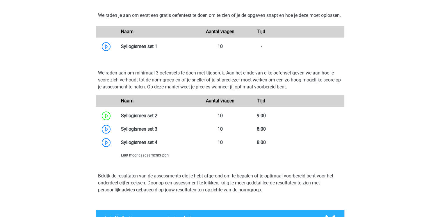
scroll to position [537, 0]
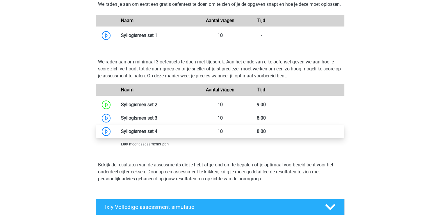
click at [157, 134] on link at bounding box center [157, 132] width 0 height 6
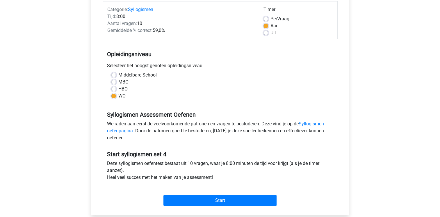
scroll to position [92, 0]
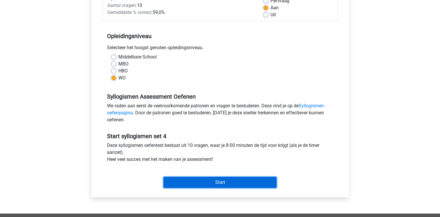
click at [236, 177] on input "Start" at bounding box center [219, 182] width 113 height 11
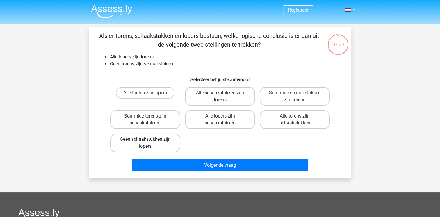
click at [164, 146] on label "Geen schaakstukken zijn lopers" at bounding box center [145, 142] width 70 height 19
click at [149, 143] on input "Geen schaakstukken zijn lopers" at bounding box center [147, 141] width 4 height 4
radio input "true"
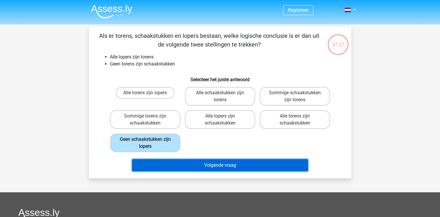
click at [195, 167] on button "Volgende vraag" at bounding box center [220, 165] width 176 height 12
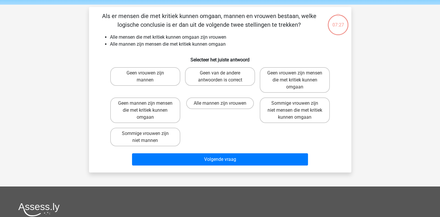
scroll to position [27, 0]
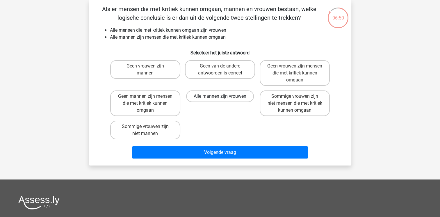
click at [197, 97] on label "Alle mannen zijn vrouwen" at bounding box center [220, 96] width 68 height 12
click at [220, 97] on input "Alle mannen zijn vrouwen" at bounding box center [222, 98] width 4 height 4
radio input "true"
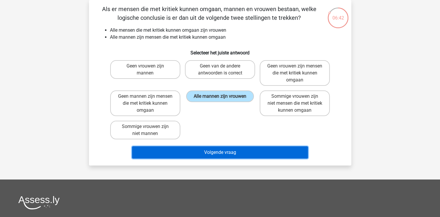
click at [200, 150] on button "Volgende vraag" at bounding box center [220, 152] width 176 height 12
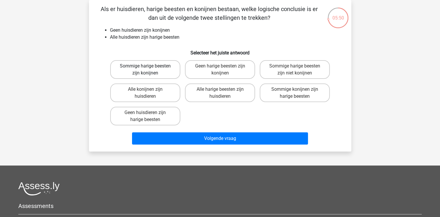
click at [139, 77] on label "Sommige harige beesten zijn konijnen" at bounding box center [145, 69] width 70 height 19
click at [145, 70] on input "Sommige harige beesten zijn konijnen" at bounding box center [147, 68] width 4 height 4
radio input "true"
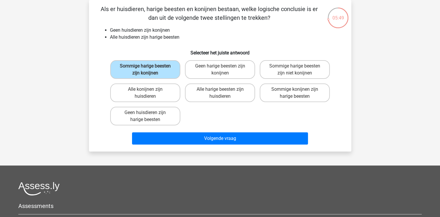
click at [191, 144] on div "Volgende vraag" at bounding box center [220, 139] width 224 height 15
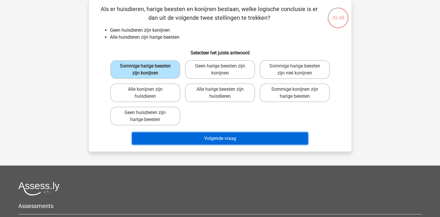
click at [208, 143] on button "Volgende vraag" at bounding box center [220, 138] width 176 height 12
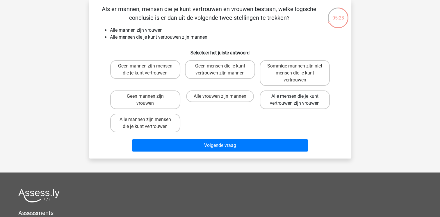
click at [283, 97] on label "Alle mensen die je kunt vertrouwen zijn vrouwen" at bounding box center [295, 99] width 70 height 19
click at [295, 97] on input "Alle mensen die je kunt vertrouwen zijn vrouwen" at bounding box center [297, 98] width 4 height 4
radio input "true"
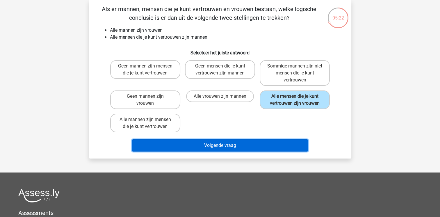
click at [264, 144] on button "Volgende vraag" at bounding box center [220, 145] width 176 height 12
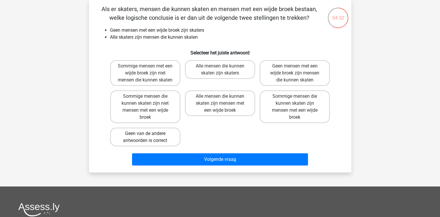
click at [172, 130] on label "Geen van de andere antwoorden is correct" at bounding box center [145, 137] width 70 height 19
click at [149, 133] on input "Geen van de andere antwoorden is correct" at bounding box center [147, 135] width 4 height 4
radio input "true"
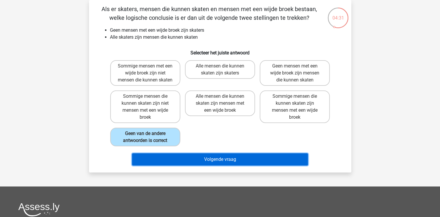
click at [190, 156] on button "Volgende vraag" at bounding box center [220, 159] width 176 height 12
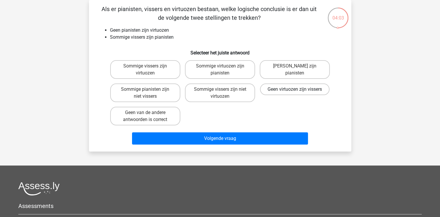
click at [295, 88] on label "Geen virtuozen zijn vissers" at bounding box center [294, 89] width 69 height 12
click at [295, 89] on input "Geen virtuozen zijn vissers" at bounding box center [297, 91] width 4 height 4
radio input "true"
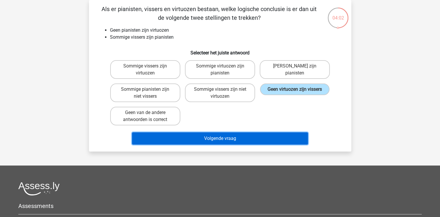
click at [279, 136] on button "Volgende vraag" at bounding box center [220, 138] width 176 height 12
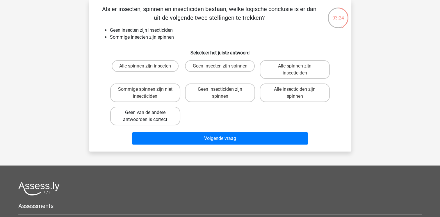
click at [163, 118] on label "Geen van de andere antwoorden is correct" at bounding box center [145, 116] width 70 height 19
click at [149, 116] on input "Geen van de andere antwoorden is correct" at bounding box center [147, 115] width 4 height 4
radio input "true"
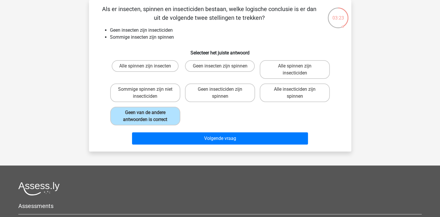
click at [190, 144] on div "Volgende vraag" at bounding box center [220, 139] width 224 height 15
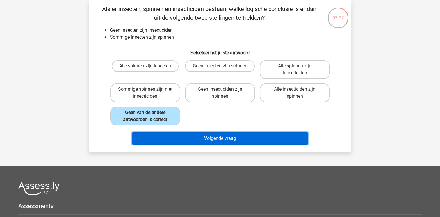
click at [183, 135] on button "Volgende vraag" at bounding box center [220, 138] width 176 height 12
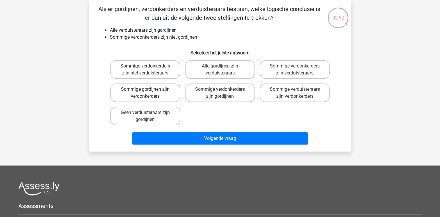
click at [154, 90] on label "Sommige gordijnen zijn verdonkerders" at bounding box center [145, 92] width 70 height 19
click at [149, 90] on input "Sommige gordijnen zijn verdonkerders" at bounding box center [147, 91] width 4 height 4
radio input "true"
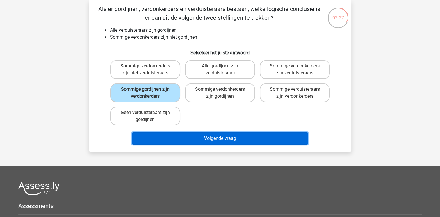
click at [196, 135] on button "Volgende vraag" at bounding box center [220, 138] width 176 height 12
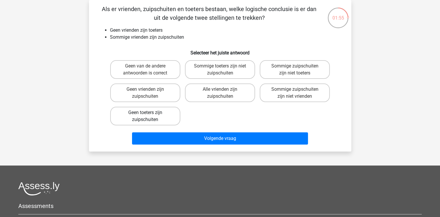
click at [158, 119] on label "Geen toeters zijn zuipschuiten" at bounding box center [145, 116] width 70 height 19
click at [149, 116] on input "Geen toeters zijn zuipschuiten" at bounding box center [147, 115] width 4 height 4
radio input "true"
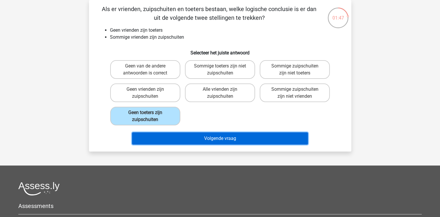
click at [210, 135] on button "Volgende vraag" at bounding box center [220, 138] width 176 height 12
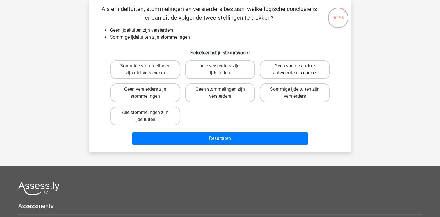
click at [291, 76] on label "Geen van de andere antwoorden is correct" at bounding box center [295, 69] width 70 height 19
click at [295, 70] on input "Geen van de andere antwoorden is correct" at bounding box center [297, 68] width 4 height 4
radio input "true"
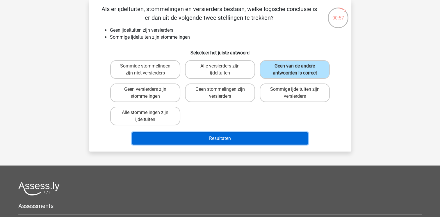
click at [265, 138] on button "Resultaten" at bounding box center [220, 138] width 176 height 12
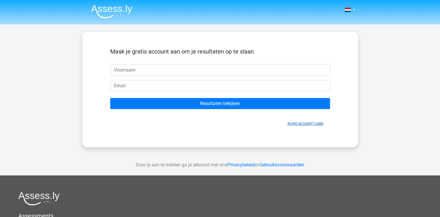
click at [296, 124] on link "Al een account? Login" at bounding box center [305, 123] width 36 height 4
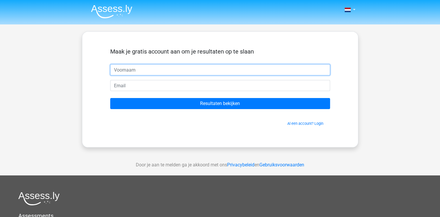
click at [128, 75] on input "text" at bounding box center [220, 69] width 220 height 11
type input "[PERSON_NAME]"
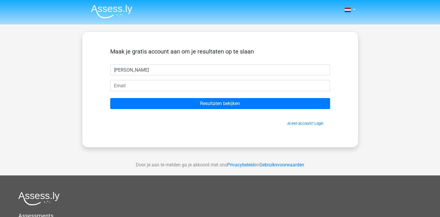
type input "[EMAIL_ADDRESS][DOMAIN_NAME]"
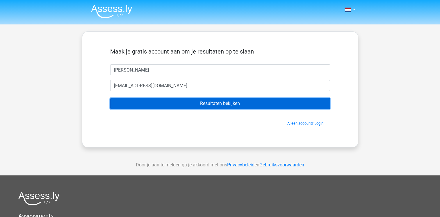
click at [150, 108] on input "Resultaten bekijken" at bounding box center [220, 103] width 220 height 11
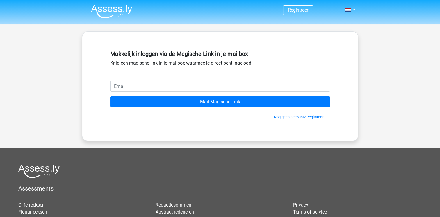
click at [181, 85] on input "email" at bounding box center [220, 86] width 220 height 11
type input "[EMAIL_ADDRESS][PERSON_NAME][DOMAIN_NAME]"
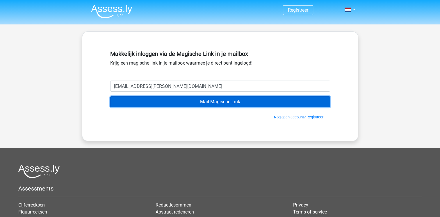
click at [164, 102] on input "Mail Magische Link" at bounding box center [220, 101] width 220 height 11
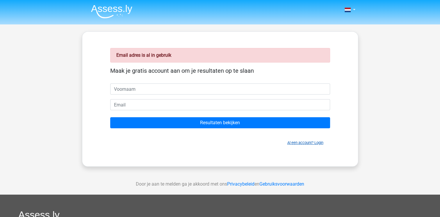
click at [298, 143] on link "Al een account? Login" at bounding box center [305, 142] width 36 height 4
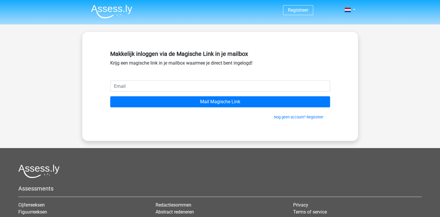
click at [228, 87] on input "email" at bounding box center [220, 86] width 220 height 11
type input "[EMAIL_ADDRESS][PERSON_NAME][DOMAIN_NAME]"
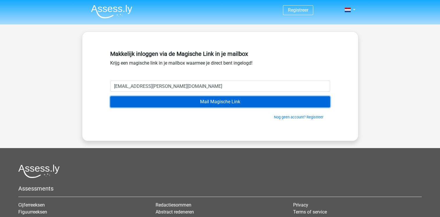
click at [183, 103] on input "Mail Magische Link" at bounding box center [220, 101] width 220 height 11
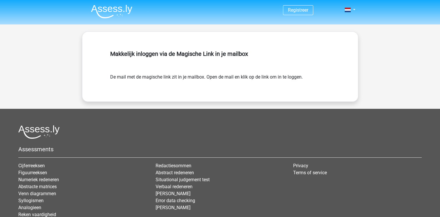
click at [106, 14] on img at bounding box center [111, 12] width 41 height 14
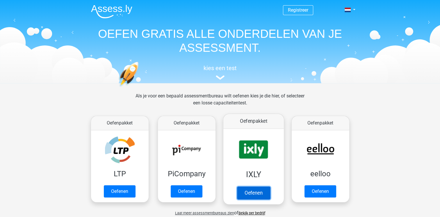
click at [253, 189] on link "Oefenen" at bounding box center [253, 192] width 33 height 13
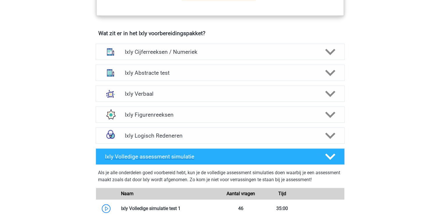
scroll to position [354, 0]
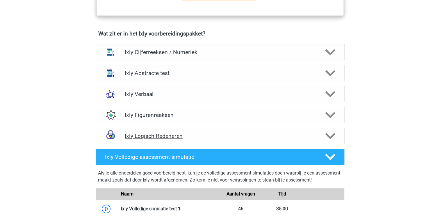
click at [169, 139] on div "Ixly Logisch Redeneren" at bounding box center [220, 136] width 249 height 16
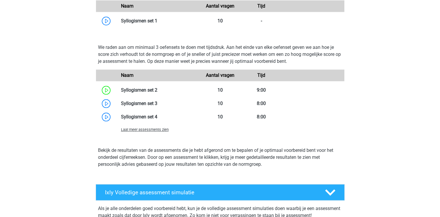
scroll to position [552, 0]
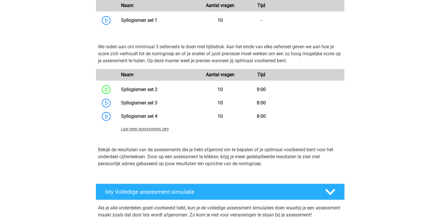
click at [158, 131] on span "Laat meer assessments zien" at bounding box center [145, 129] width 48 height 4
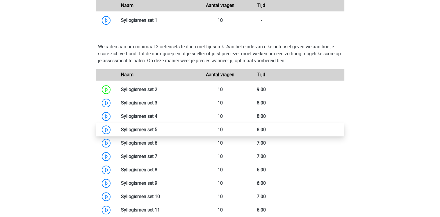
click at [157, 132] on link at bounding box center [157, 130] width 0 height 6
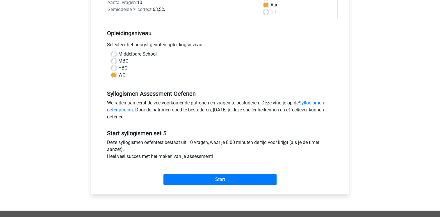
scroll to position [96, 0]
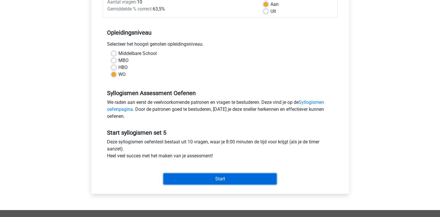
click at [201, 178] on input "Start" at bounding box center [219, 178] width 113 height 11
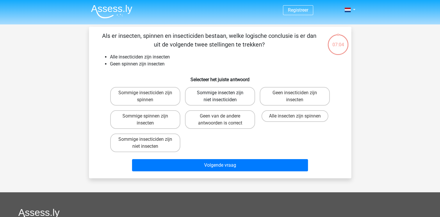
click at [212, 96] on label "Sommige insecten zijn niet insecticiden" at bounding box center [220, 96] width 70 height 19
click at [220, 96] on input "Sommige insecten zijn niet insecticiden" at bounding box center [222, 95] width 4 height 4
radio input "true"
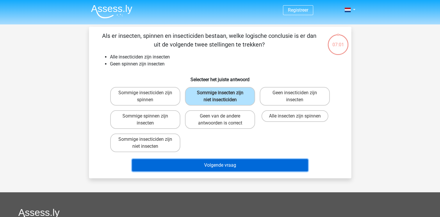
click at [233, 166] on button "Volgende vraag" at bounding box center [220, 165] width 176 height 12
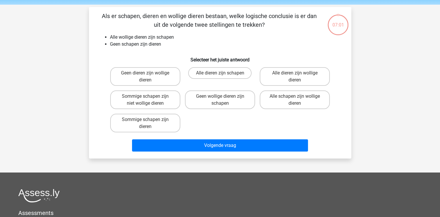
scroll to position [27, 0]
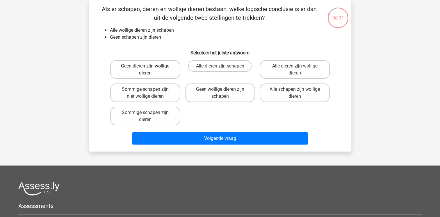
click at [134, 75] on label "Geen dieren zijn wollige dieren" at bounding box center [145, 69] width 70 height 19
click at [145, 70] on input "Geen dieren zijn wollige dieren" at bounding box center [147, 68] width 4 height 4
radio input "true"
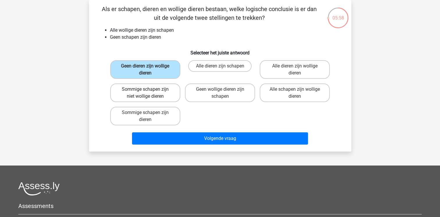
click at [158, 88] on label "Sommige schapen zijn niet wollige dieren" at bounding box center [145, 92] width 70 height 19
click at [149, 89] on input "Sommige schapen zijn niet wollige dieren" at bounding box center [147, 91] width 4 height 4
radio input "true"
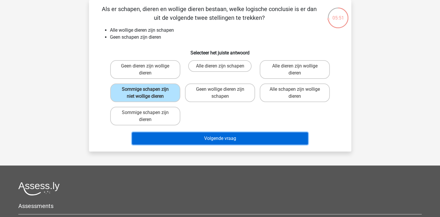
click at [202, 137] on button "Volgende vraag" at bounding box center [220, 138] width 176 height 12
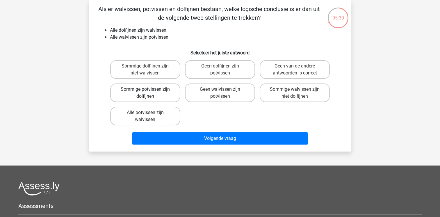
click at [155, 98] on label "Sommige potvissen zijn dolfijnen" at bounding box center [145, 92] width 70 height 19
click at [149, 93] on input "Sommige potvissen zijn dolfijnen" at bounding box center [147, 91] width 4 height 4
radio input "true"
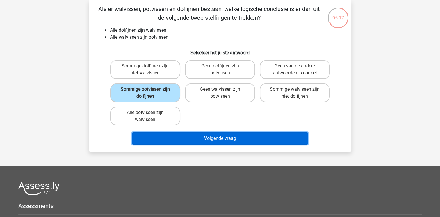
click at [191, 136] on button "Volgende vraag" at bounding box center [220, 138] width 176 height 12
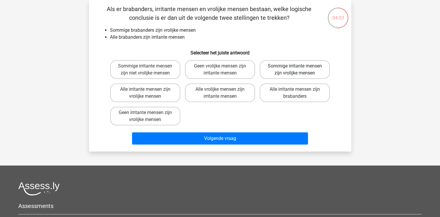
click at [262, 70] on label "Sommige irritante mensen zijn vrolijke mensen" at bounding box center [295, 69] width 70 height 19
click at [295, 70] on input "Sommige irritante mensen zijn vrolijke mensen" at bounding box center [297, 68] width 4 height 4
radio input "true"
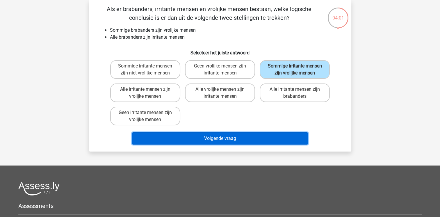
click at [254, 141] on button "Volgende vraag" at bounding box center [220, 138] width 176 height 12
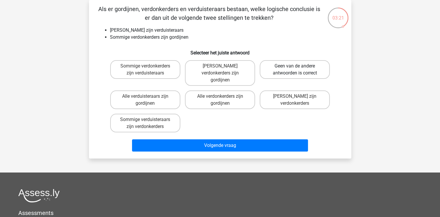
click at [268, 72] on label "Geen van de andere antwoorden is correct" at bounding box center [295, 69] width 70 height 19
click at [295, 70] on input "Geen van de andere antwoorden is correct" at bounding box center [297, 68] width 4 height 4
radio input "true"
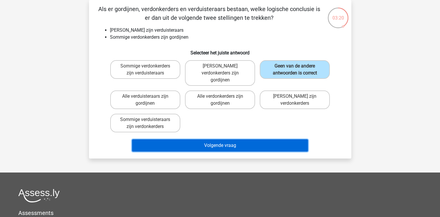
click at [258, 139] on button "Volgende vraag" at bounding box center [220, 145] width 176 height 12
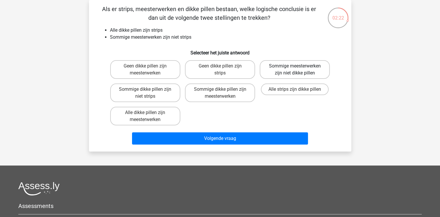
click at [274, 74] on label "Sommige meesterwerken zijn niet dikke pillen" at bounding box center [295, 69] width 70 height 19
click at [295, 70] on input "Sommige meesterwerken zijn niet dikke pillen" at bounding box center [297, 68] width 4 height 4
radio input "true"
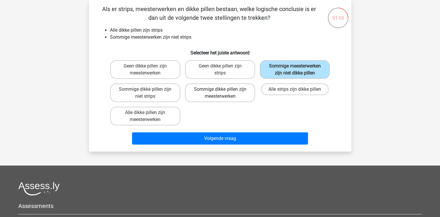
click at [224, 94] on label "Sommige dikke pillen zijn meesterwerken" at bounding box center [220, 92] width 70 height 19
click at [224, 93] on input "Sommige dikke pillen zijn meesterwerken" at bounding box center [222, 91] width 4 height 4
radio input "true"
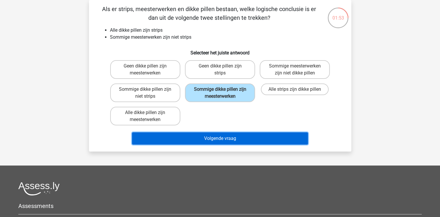
click at [224, 138] on button "Volgende vraag" at bounding box center [220, 138] width 176 height 12
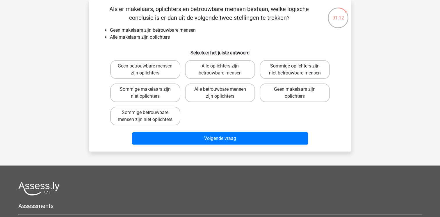
click at [282, 69] on label "Sommige oplichters zijn niet betrouwbare mensen" at bounding box center [295, 69] width 70 height 19
click at [295, 69] on input "Sommige oplichters zijn niet betrouwbare mensen" at bounding box center [297, 68] width 4 height 4
radio input "true"
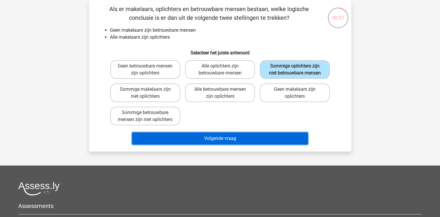
click at [208, 142] on button "Volgende vraag" at bounding box center [220, 138] width 176 height 12
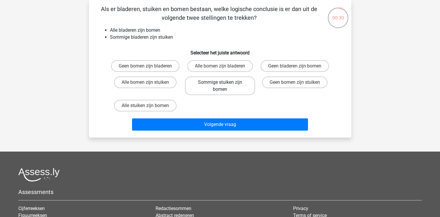
click at [204, 90] on label "Sommige stuiken zijn bomen" at bounding box center [220, 85] width 70 height 19
click at [220, 86] on input "Sommige stuiken zijn bomen" at bounding box center [222, 84] width 4 height 4
radio input "true"
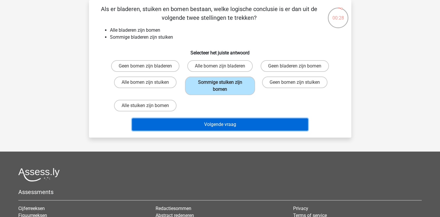
click at [209, 122] on button "Volgende vraag" at bounding box center [220, 124] width 176 height 12
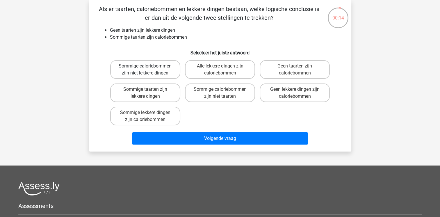
click at [134, 63] on label "Sommige caloriebommen zijn niet lekkere dingen" at bounding box center [145, 69] width 70 height 19
click at [145, 66] on input "Sommige caloriebommen zijn niet lekkere dingen" at bounding box center [147, 68] width 4 height 4
radio input "true"
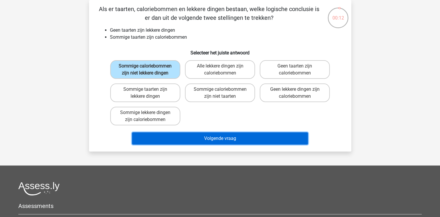
click at [221, 137] on button "Volgende vraag" at bounding box center [220, 138] width 176 height 12
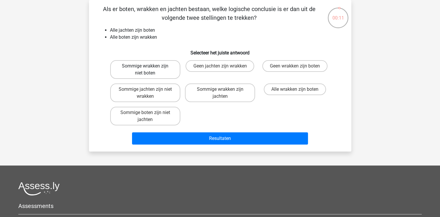
click at [174, 74] on label "Sommige wrakken zijn niet boten" at bounding box center [145, 69] width 70 height 19
click at [149, 70] on input "Sommige wrakken zijn niet boten" at bounding box center [147, 68] width 4 height 4
radio input "true"
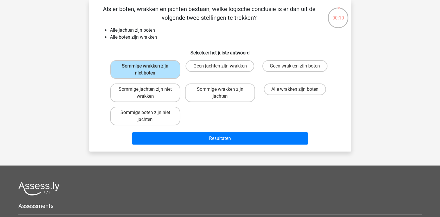
click at [236, 153] on div "Registreer Nederlands English" at bounding box center [220, 146] width 440 height 346
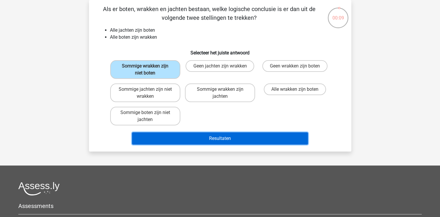
click at [223, 134] on button "Resultaten" at bounding box center [220, 138] width 176 height 12
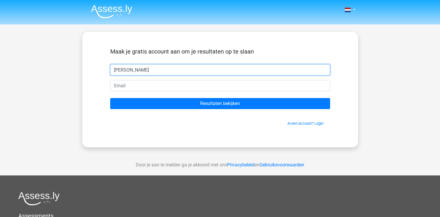
type input "[PERSON_NAME]"
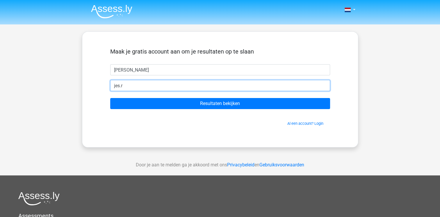
type input "[EMAIL_ADDRESS][PERSON_NAME][DOMAIN_NAME]"
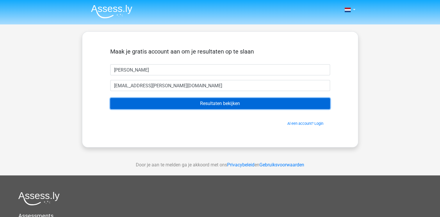
click at [178, 102] on input "Resultaten bekijken" at bounding box center [220, 103] width 220 height 11
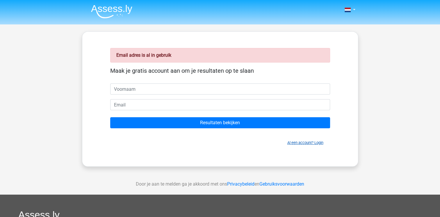
click at [295, 141] on link "Al een account? Login" at bounding box center [305, 142] width 36 height 4
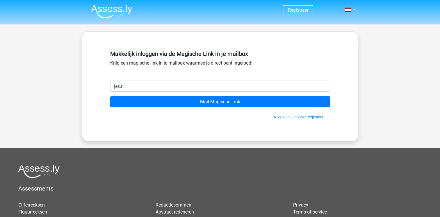
type input "jes.roos@gmail.com"
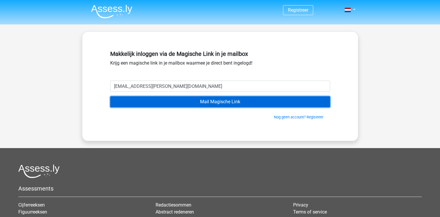
click at [267, 103] on input "Mail Magische Link" at bounding box center [220, 101] width 220 height 11
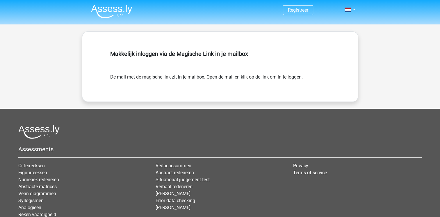
click at [98, 15] on img at bounding box center [111, 12] width 41 height 14
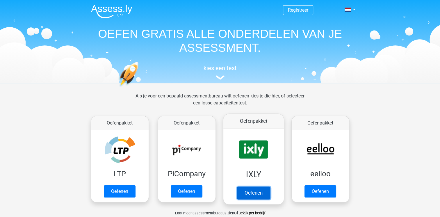
click at [266, 186] on link "Oefenen" at bounding box center [253, 192] width 33 height 13
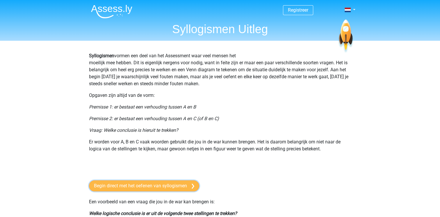
click at [156, 183] on link "Begin direct met het oefenen van syllogismen" at bounding box center [144, 185] width 110 height 11
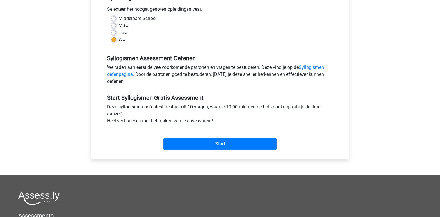
scroll to position [130, 0]
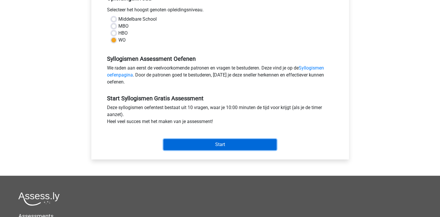
click at [219, 143] on input "Start" at bounding box center [219, 144] width 113 height 11
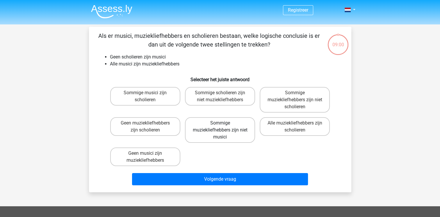
click at [235, 135] on label "Sommige muziekliefhebbers zijn niet musici" at bounding box center [220, 130] width 70 height 26
click at [224, 127] on input "Sommige muziekliefhebbers zijn niet musici" at bounding box center [222, 125] width 4 height 4
radio input "true"
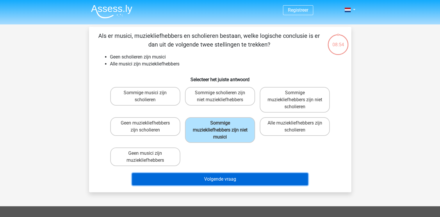
click at [240, 179] on button "Volgende vraag" at bounding box center [220, 179] width 176 height 12
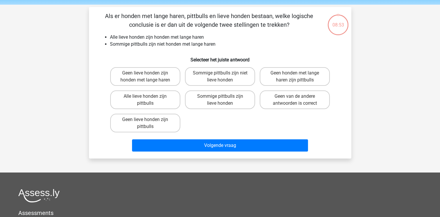
scroll to position [27, 0]
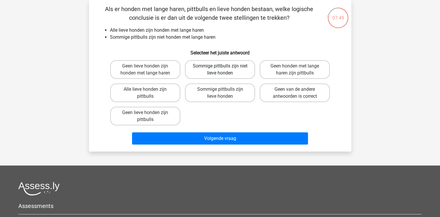
click at [216, 69] on label "Sommige pittbulls zijn niet lieve honden" at bounding box center [220, 69] width 70 height 19
click at [220, 69] on input "Sommige pittbulls zijn niet lieve honden" at bounding box center [222, 68] width 4 height 4
radio input "true"
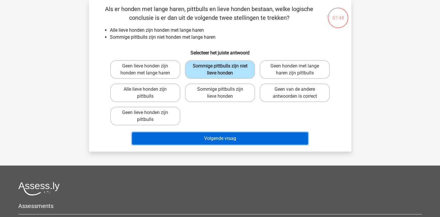
click at [230, 137] on button "Volgende vraag" at bounding box center [220, 138] width 176 height 12
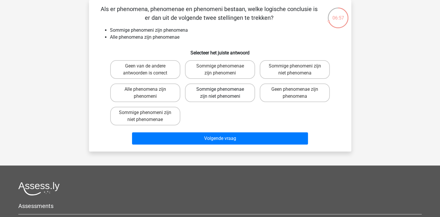
click at [234, 98] on label "Sommige phenomenae zijn niet phenomeni" at bounding box center [220, 92] width 70 height 19
click at [224, 93] on input "Sommige phenomenae zijn niet phenomeni" at bounding box center [222, 91] width 4 height 4
radio input "true"
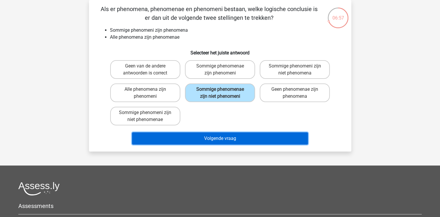
click at [229, 139] on button "Volgende vraag" at bounding box center [220, 138] width 176 height 12
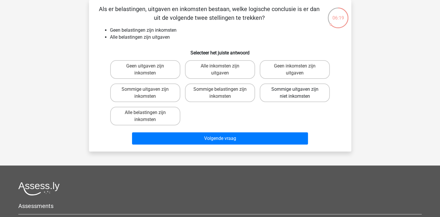
click at [286, 89] on label "Sommige uitgaven zijn niet inkomsten" at bounding box center [295, 92] width 70 height 19
click at [295, 89] on input "Sommige uitgaven zijn niet inkomsten" at bounding box center [297, 91] width 4 height 4
radio input "true"
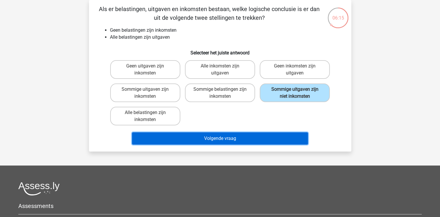
click at [254, 134] on button "Volgende vraag" at bounding box center [220, 138] width 176 height 12
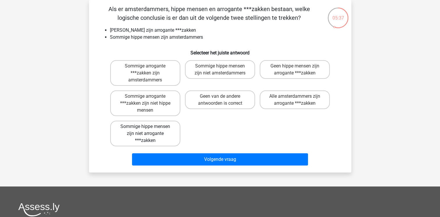
click at [169, 138] on label "Sommige hippe mensen zijn niet arrogante ***zakken" at bounding box center [145, 134] width 70 height 26
click at [149, 130] on input "Sommige hippe mensen zijn niet arrogante ***zakken" at bounding box center [147, 128] width 4 height 4
radio input "true"
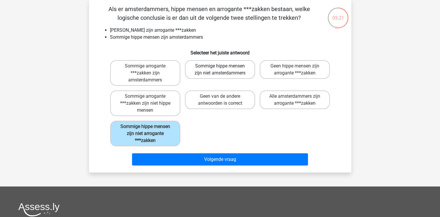
click at [226, 75] on label "Sommige hippe mensen zijn niet amsterdammers" at bounding box center [220, 69] width 70 height 19
click at [224, 70] on input "Sommige hippe mensen zijn niet amsterdammers" at bounding box center [222, 68] width 4 height 4
radio input "true"
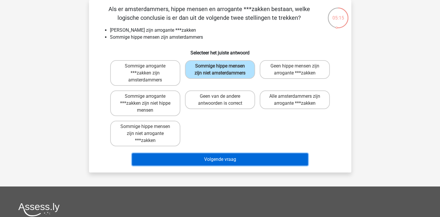
click at [236, 163] on button "Volgende vraag" at bounding box center [220, 159] width 176 height 12
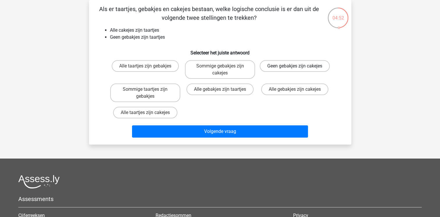
click at [270, 72] on label "Geen gebakjes zijn cakejes" at bounding box center [295, 66] width 70 height 12
click at [295, 70] on input "Geen gebakjes zijn cakejes" at bounding box center [297, 68] width 4 height 4
radio input "true"
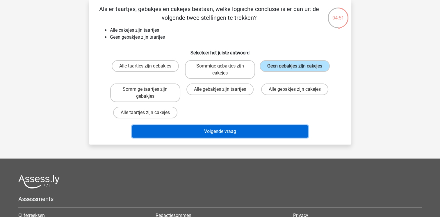
click at [265, 127] on button "Volgende vraag" at bounding box center [220, 131] width 176 height 12
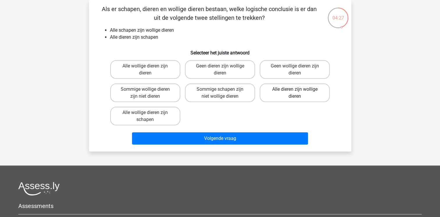
click at [283, 99] on label "Alle dieren zijn wollige dieren" at bounding box center [295, 92] width 70 height 19
click at [295, 93] on input "Alle dieren zijn wollige dieren" at bounding box center [297, 91] width 4 height 4
radio input "true"
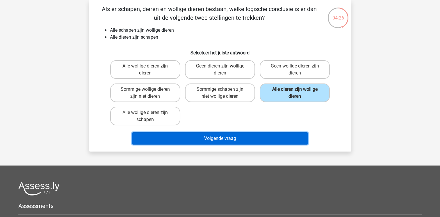
click at [282, 135] on button "Volgende vraag" at bounding box center [220, 138] width 176 height 12
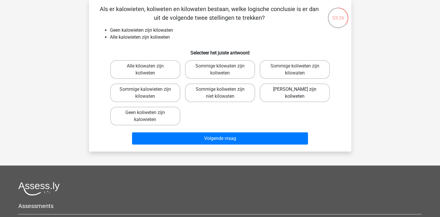
click at [307, 98] on label "Geen kilowaten zijn koliweten" at bounding box center [295, 92] width 70 height 19
click at [299, 93] on input "Geen kilowaten zijn koliweten" at bounding box center [297, 91] width 4 height 4
radio input "true"
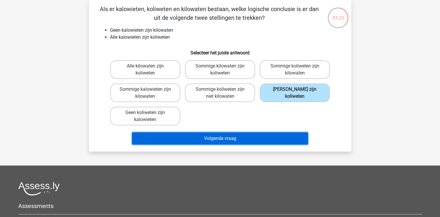
click at [261, 144] on button "Volgende vraag" at bounding box center [220, 138] width 176 height 12
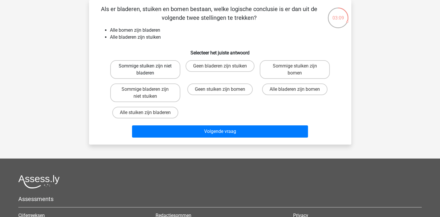
click at [158, 76] on label "Sommige stuiken zijn niet bladeren" at bounding box center [145, 69] width 70 height 19
click at [149, 70] on input "Sommige stuiken zijn niet bladeren" at bounding box center [147, 68] width 4 height 4
radio input "true"
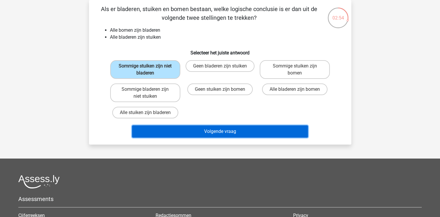
click at [224, 127] on button "Volgende vraag" at bounding box center [220, 131] width 176 height 12
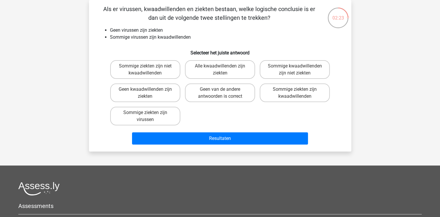
click at [274, 82] on div "Sommige ziekten zijn kwaadwillenden" at bounding box center [294, 92] width 75 height 23
click at [271, 75] on label "Sommige kwaadwillenden zijn niet ziekten" at bounding box center [295, 69] width 70 height 19
click at [295, 70] on input "Sommige kwaadwillenden zijn niet ziekten" at bounding box center [297, 68] width 4 height 4
radio input "true"
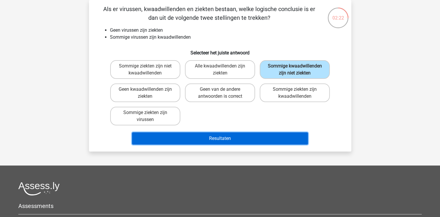
click at [262, 134] on button "Resultaten" at bounding box center [220, 138] width 176 height 12
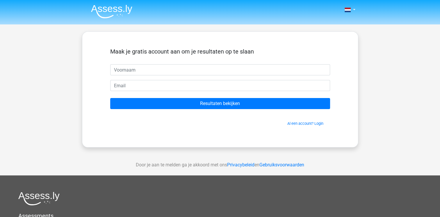
click at [222, 72] on input "text" at bounding box center [220, 69] width 220 height 11
type input "[PERSON_NAME]"
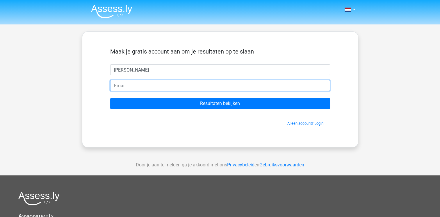
type input "[EMAIL_ADDRESS][DOMAIN_NAME]"
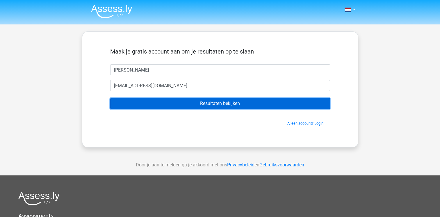
click at [166, 105] on input "Resultaten bekijken" at bounding box center [220, 103] width 220 height 11
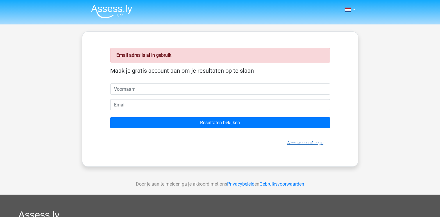
click at [304, 140] on link "Al een account? Login" at bounding box center [305, 142] width 36 height 4
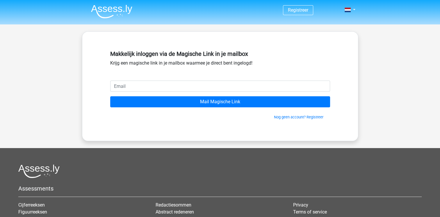
click at [219, 85] on input "email" at bounding box center [220, 86] width 220 height 11
type input "[EMAIL_ADDRESS][PERSON_NAME][DOMAIN_NAME]"
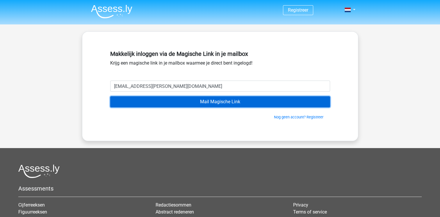
click at [163, 104] on input "Mail Magische Link" at bounding box center [220, 101] width 220 height 11
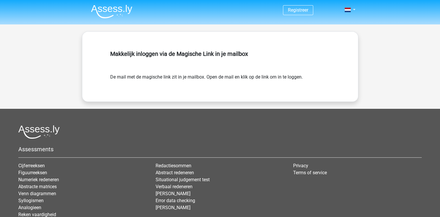
click at [107, 11] on img at bounding box center [111, 12] width 41 height 14
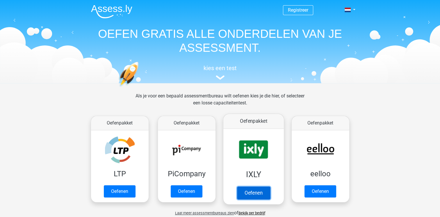
click at [240, 186] on link "Oefenen" at bounding box center [253, 192] width 33 height 13
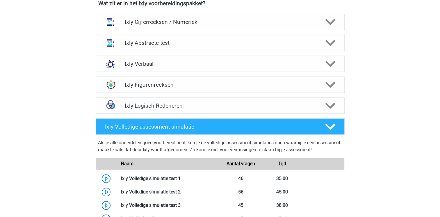
scroll to position [399, 0]
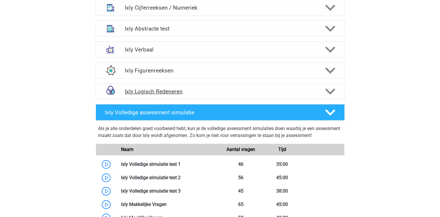
click at [138, 88] on h4 "Ixly Logisch Redeneren" at bounding box center [220, 91] width 190 height 7
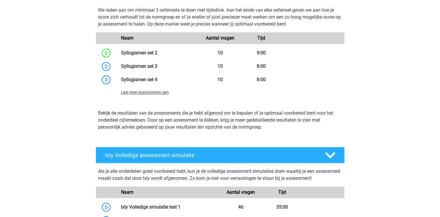
scroll to position [588, 0]
click at [136, 95] on span "Laat meer assessments zien" at bounding box center [145, 92] width 48 height 4
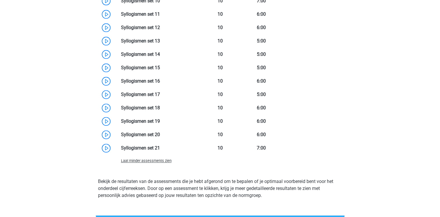
scroll to position [750, 0]
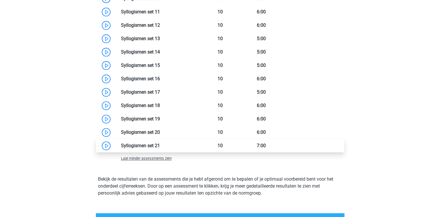
click at [160, 148] on link at bounding box center [160, 146] width 0 height 6
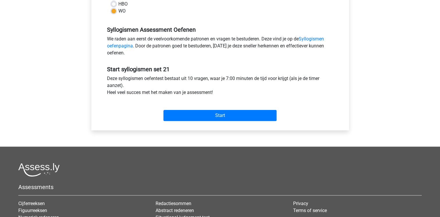
scroll to position [160, 0]
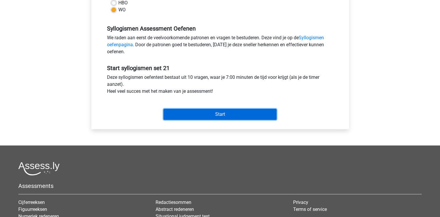
click at [192, 114] on input "Start" at bounding box center [219, 114] width 113 height 11
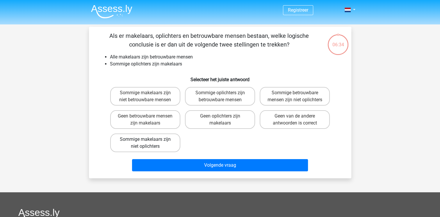
click at [166, 150] on label "Sommige makelaars zijn niet oplichters" at bounding box center [145, 142] width 70 height 19
click at [149, 143] on input "Sommige makelaars zijn niet oplichters" at bounding box center [147, 141] width 4 height 4
radio input "true"
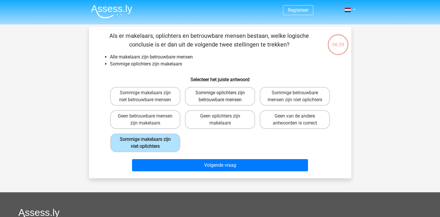
click at [226, 100] on label "Sommige oplichters zijn betrouwbare mensen" at bounding box center [220, 96] width 70 height 19
click at [224, 97] on input "Sommige oplichters zijn betrouwbare mensen" at bounding box center [222, 95] width 4 height 4
radio input "true"
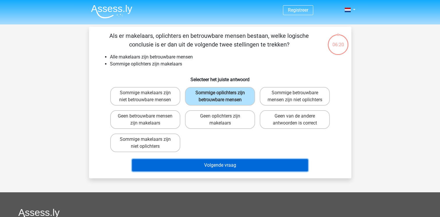
click at [236, 169] on button "Volgende vraag" at bounding box center [220, 165] width 176 height 12
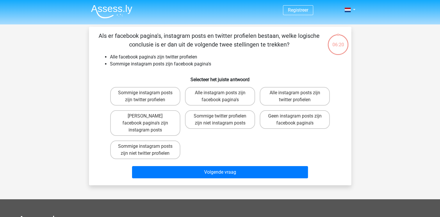
scroll to position [27, 0]
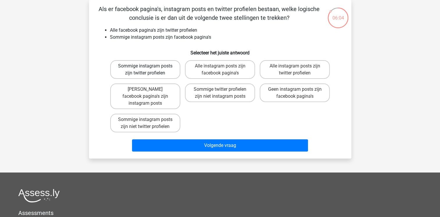
click at [160, 67] on label "Sommige instagram posts zijn twitter profielen" at bounding box center [145, 69] width 70 height 19
click at [149, 67] on input "Sommige instagram posts zijn twitter profielen" at bounding box center [147, 68] width 4 height 4
radio input "true"
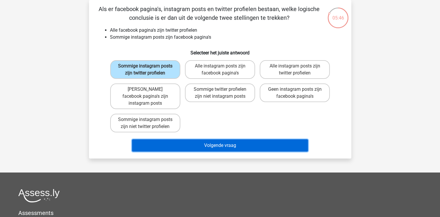
click at [201, 139] on button "Volgende vraag" at bounding box center [220, 145] width 176 height 12
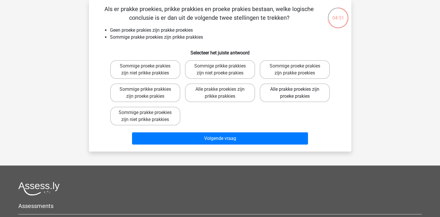
click at [280, 90] on label "Alle prakke proekies zijn proeke prakies" at bounding box center [295, 92] width 70 height 19
click at [295, 90] on input "Alle prakke proekies zijn proeke prakies" at bounding box center [297, 91] width 4 height 4
radio input "true"
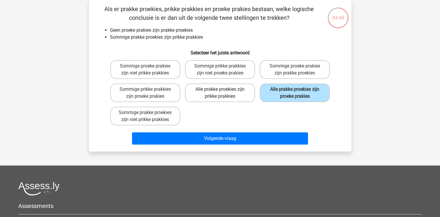
click at [242, 93] on label "Alle prakke proekies zijn prikke prakkies" at bounding box center [220, 92] width 70 height 19
click at [224, 93] on input "Alle prakke proekies zijn prikke prakkies" at bounding box center [222, 91] width 4 height 4
radio input "true"
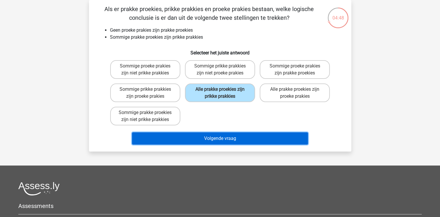
click at [221, 142] on button "Volgende vraag" at bounding box center [220, 138] width 176 height 12
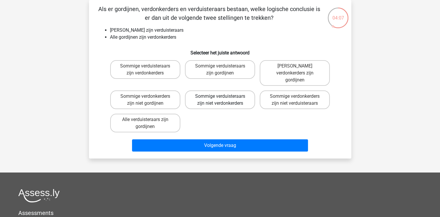
click at [235, 99] on label "Sommige verduisteraars zijn niet verdonkerders" at bounding box center [220, 99] width 70 height 19
click at [224, 99] on input "Sommige verduisteraars zijn niet verdonkerders" at bounding box center [222, 98] width 4 height 4
radio input "true"
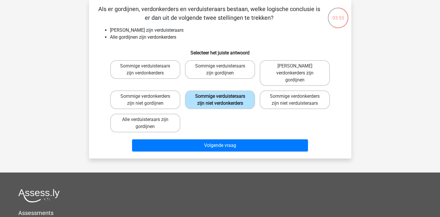
click at [235, 99] on label "Sommige verduisteraars zijn niet verdonkerders" at bounding box center [220, 99] width 70 height 19
click at [224, 99] on input "Sommige verduisteraars zijn niet verdonkerders" at bounding box center [222, 98] width 4 height 4
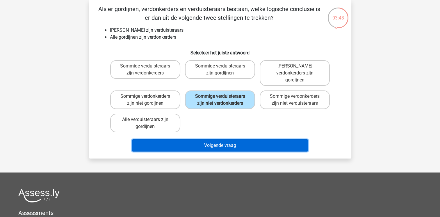
click at [233, 140] on button "Volgende vraag" at bounding box center [220, 145] width 176 height 12
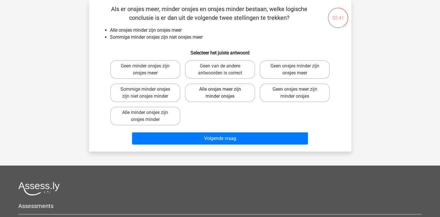
click at [238, 98] on label "Alle onsjes meer zijn minder onsjes" at bounding box center [220, 92] width 70 height 19
click at [224, 93] on input "Alle onsjes meer zijn minder onsjes" at bounding box center [222, 91] width 4 height 4
radio input "true"
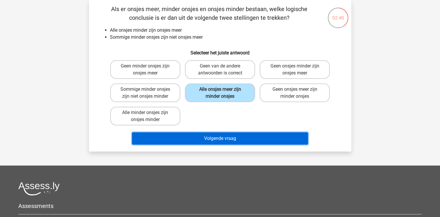
click at [244, 142] on button "Volgende vraag" at bounding box center [220, 138] width 176 height 12
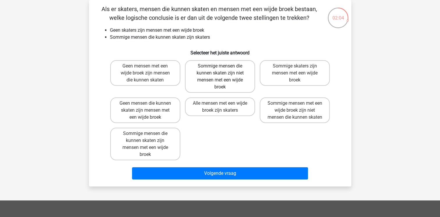
click at [228, 86] on label "Sommige mensen die kunnen skaten zijn niet mensen met een wijde broek" at bounding box center [220, 76] width 70 height 33
click at [224, 70] on input "Sommige mensen die kunnen skaten zijn niet mensen met een wijde broek" at bounding box center [222, 68] width 4 height 4
radio input "true"
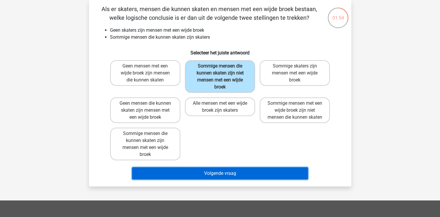
click at [241, 168] on button "Volgende vraag" at bounding box center [220, 173] width 176 height 12
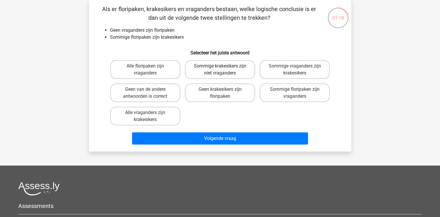
click at [205, 68] on label "Sommige krakesikers zijn niet vraganders" at bounding box center [220, 69] width 70 height 19
click at [220, 68] on input "Sommige krakesikers zijn niet vraganders" at bounding box center [222, 68] width 4 height 4
radio input "true"
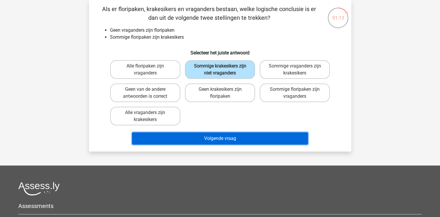
click at [231, 139] on button "Volgende vraag" at bounding box center [220, 138] width 176 height 12
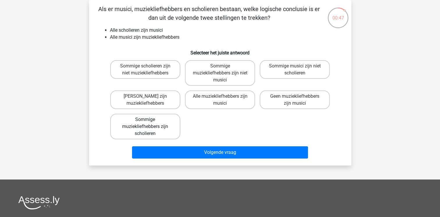
click at [161, 124] on label "Sommige muziekliefhebbers zijn scholieren" at bounding box center [145, 127] width 70 height 26
click at [149, 123] on input "Sommige muziekliefhebbers zijn scholieren" at bounding box center [147, 121] width 4 height 4
radio input "true"
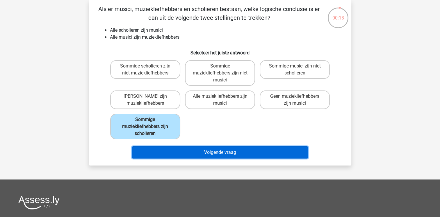
click at [184, 150] on button "Volgende vraag" at bounding box center [220, 152] width 176 height 12
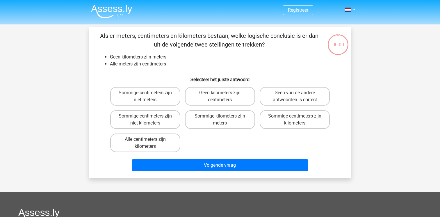
scroll to position [27, 0]
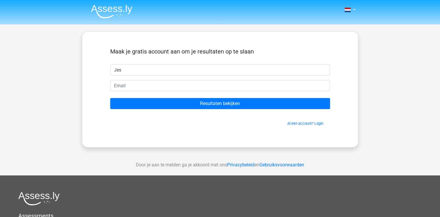
type input "[PERSON_NAME]"
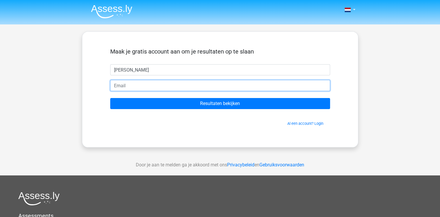
type input "[EMAIL_ADDRESS][DOMAIN_NAME]"
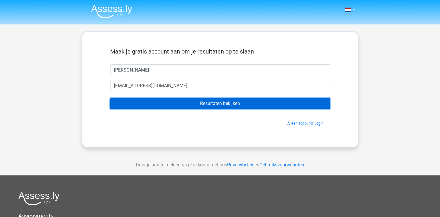
click at [200, 101] on input "Resultaten bekijken" at bounding box center [220, 103] width 220 height 11
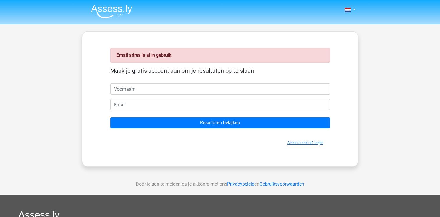
click at [293, 143] on link "Al een account? Login" at bounding box center [305, 142] width 36 height 4
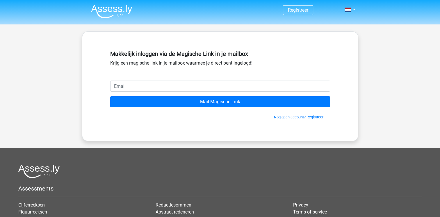
click at [230, 86] on input "email" at bounding box center [220, 86] width 220 height 11
type input "jes.roos@gmail.com"
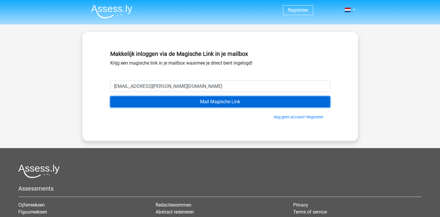
click at [187, 105] on input "Mail Magische Link" at bounding box center [220, 101] width 220 height 11
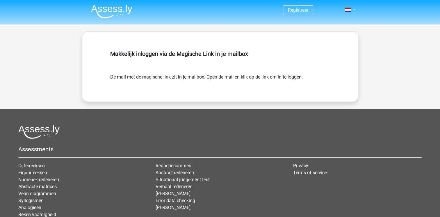
click at [187, 105] on div "Registreer" at bounding box center [220, 131] width 440 height 262
click at [113, 17] on img at bounding box center [111, 12] width 41 height 14
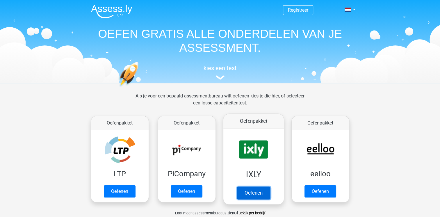
click at [256, 186] on link "Oefenen" at bounding box center [253, 192] width 33 height 13
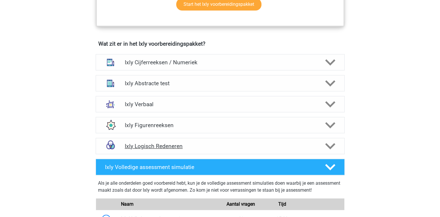
click at [199, 146] on h4 "Ixly Logisch Redeneren" at bounding box center [220, 146] width 190 height 7
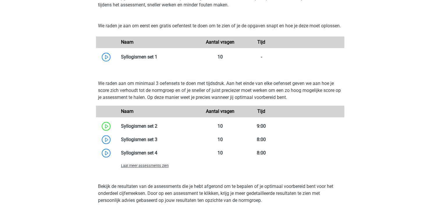
scroll to position [516, 0]
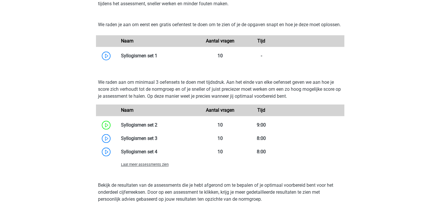
click at [149, 167] on span "Laat meer assessments zien" at bounding box center [145, 164] width 48 height 4
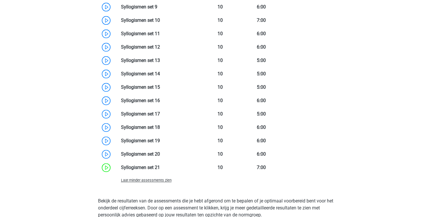
scroll to position [732, 0]
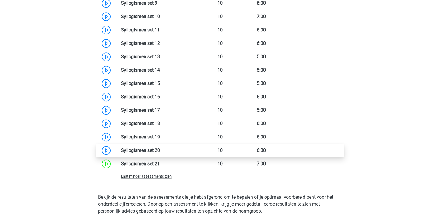
click at [160, 153] on link at bounding box center [160, 150] width 0 height 6
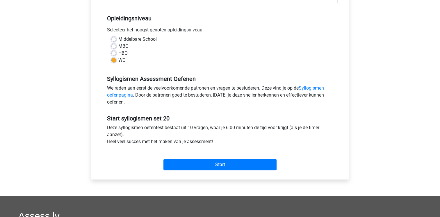
scroll to position [110, 0]
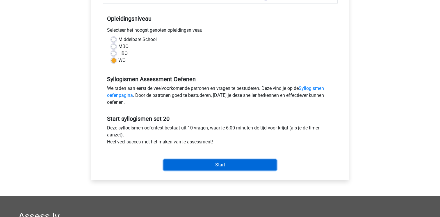
click at [200, 162] on input "Start" at bounding box center [219, 164] width 113 height 11
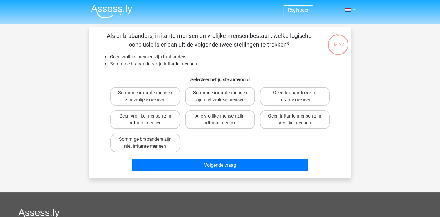
click at [222, 103] on label "Sommige irritante mensen zijn niet vrolijke mensen" at bounding box center [220, 96] width 70 height 19
click at [222, 97] on input "Sommige irritante mensen zijn niet vrolijke mensen" at bounding box center [222, 95] width 4 height 4
radio input "true"
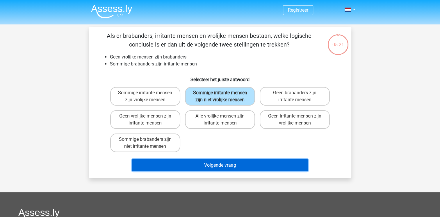
click at [229, 159] on button "Volgende vraag" at bounding box center [220, 165] width 176 height 12
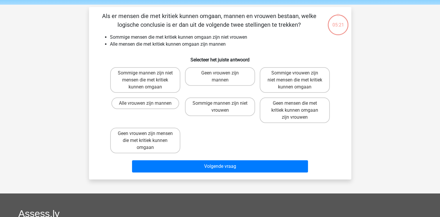
scroll to position [27, 0]
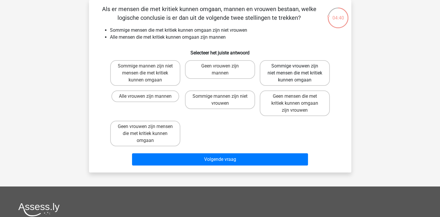
click at [306, 74] on label "Sommige vrouwen zijn niet mensen die met kritiek kunnen omgaan" at bounding box center [295, 73] width 70 height 26
click at [299, 70] on input "Sommige vrouwen zijn niet mensen die met kritiek kunnen omgaan" at bounding box center [297, 68] width 4 height 4
radio input "true"
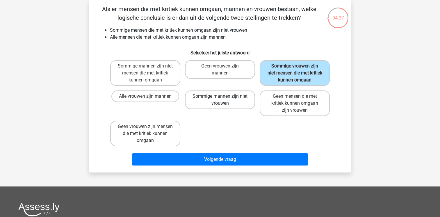
click at [245, 103] on label "Sommige mannen zijn niet vrouwen" at bounding box center [220, 99] width 70 height 19
click at [224, 100] on input "Sommige mannen zijn niet vrouwen" at bounding box center [222, 98] width 4 height 4
radio input "true"
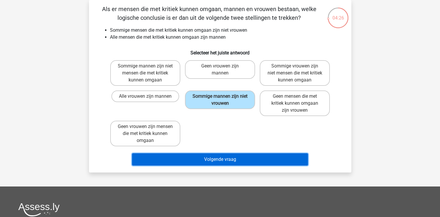
click at [235, 155] on button "Volgende vraag" at bounding box center [220, 159] width 176 height 12
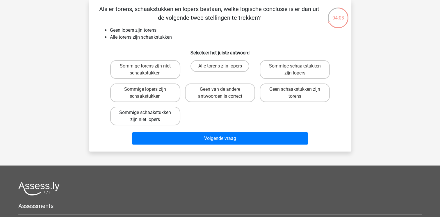
click at [164, 115] on label "Sommige schaakstukken zijn niet lopers" at bounding box center [145, 116] width 70 height 19
click at [149, 115] on input "Sommige schaakstukken zijn niet lopers" at bounding box center [147, 115] width 4 height 4
radio input "true"
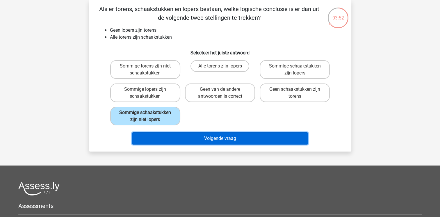
click at [250, 132] on button "Volgende vraag" at bounding box center [220, 138] width 176 height 12
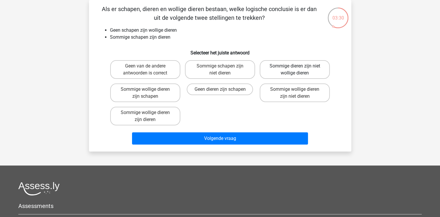
click at [291, 67] on label "Sommige dieren zijn niet wollige dieren" at bounding box center [295, 69] width 70 height 19
click at [295, 67] on input "Sommige dieren zijn niet wollige dieren" at bounding box center [297, 68] width 4 height 4
radio input "true"
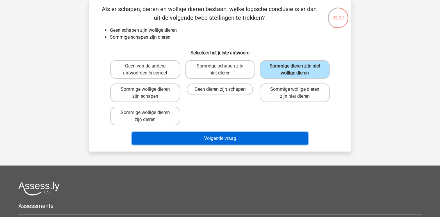
click at [264, 139] on button "Volgende vraag" at bounding box center [220, 138] width 176 height 12
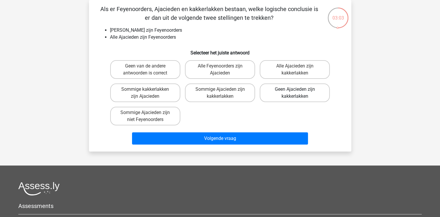
click at [282, 92] on label "Geen Ajacieden zijn kakkerlakken" at bounding box center [295, 92] width 70 height 19
click at [295, 92] on input "Geen Ajacieden zijn kakkerlakken" at bounding box center [297, 91] width 4 height 4
radio input "true"
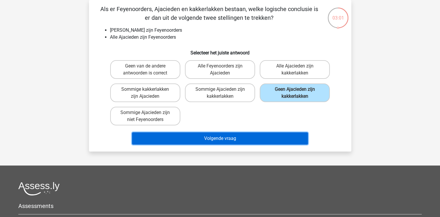
click at [258, 140] on button "Volgende vraag" at bounding box center [220, 138] width 176 height 12
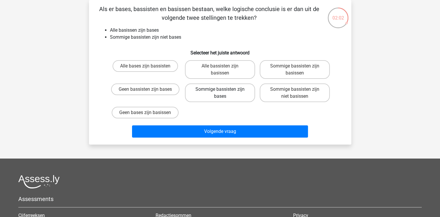
click at [231, 87] on label "Sommige bassisten zijn bases" at bounding box center [220, 92] width 70 height 19
click at [224, 89] on input "Sommige bassisten zijn bases" at bounding box center [222, 91] width 4 height 4
radio input "true"
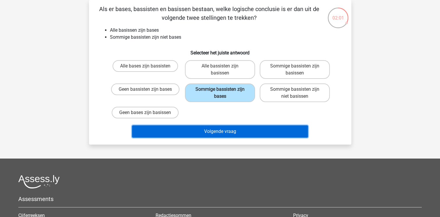
click at [230, 130] on button "Volgende vraag" at bounding box center [220, 131] width 176 height 12
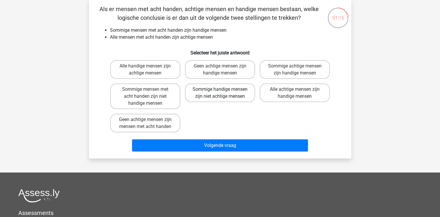
click at [235, 98] on label "Sommige handige mensen zijn niet achtige mensen" at bounding box center [220, 92] width 70 height 19
click at [224, 93] on input "Sommige handige mensen zijn niet achtige mensen" at bounding box center [222, 91] width 4 height 4
radio input "true"
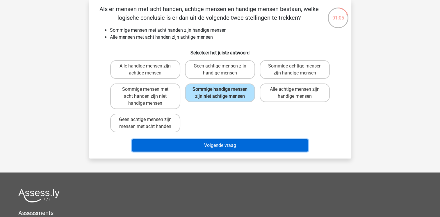
click at [247, 145] on button "Volgende vraag" at bounding box center [220, 145] width 176 height 12
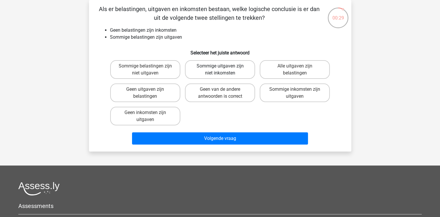
click at [204, 74] on label "Sommige uitgaven zijn niet inkomsten" at bounding box center [220, 69] width 70 height 19
click at [220, 70] on input "Sommige uitgaven zijn niet inkomsten" at bounding box center [222, 68] width 4 height 4
radio input "true"
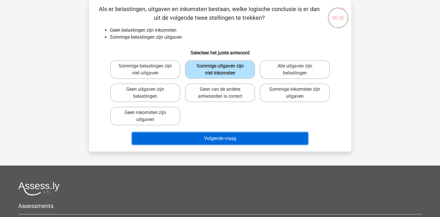
click at [212, 137] on button "Volgende vraag" at bounding box center [220, 138] width 176 height 12
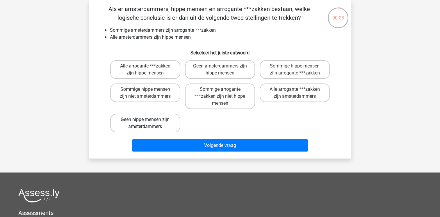
click at [163, 117] on label "Geen hippe mensen zijn amsterdammers" at bounding box center [145, 123] width 70 height 19
click at [149, 119] on input "Geen hippe mensen zijn amsterdammers" at bounding box center [147, 121] width 4 height 4
radio input "true"
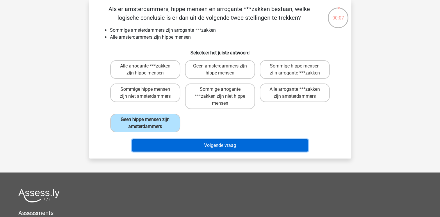
click at [190, 145] on button "Volgende vraag" at bounding box center [220, 145] width 176 height 12
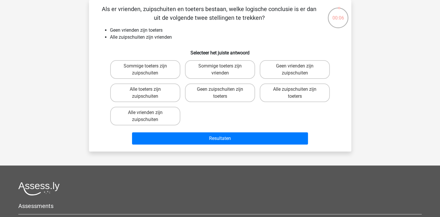
click at [176, 124] on div "Alle vrienden zijn zuipschuiten" at bounding box center [145, 116] width 70 height 19
click at [173, 120] on label "Alle vrienden zijn zuipschuiten" at bounding box center [145, 116] width 70 height 19
click at [149, 116] on input "Alle vrienden zijn zuipschuiten" at bounding box center [147, 115] width 4 height 4
radio input "true"
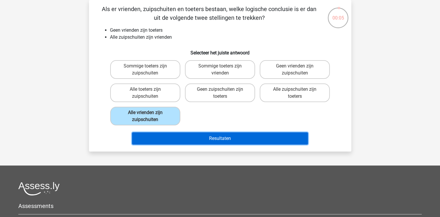
click at [192, 143] on button "Resultaten" at bounding box center [220, 138] width 176 height 12
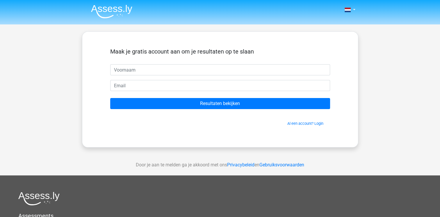
click at [192, 143] on div "Maak je gratis account aan om je resultaten op te slaan Resultaten bekijken Al …" at bounding box center [220, 89] width 276 height 116
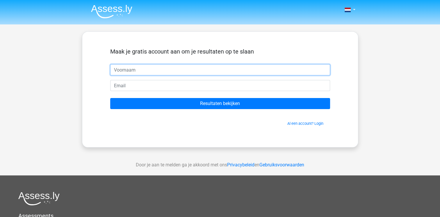
click at [169, 66] on input "text" at bounding box center [220, 69] width 220 height 11
type input "[PERSON_NAME]"
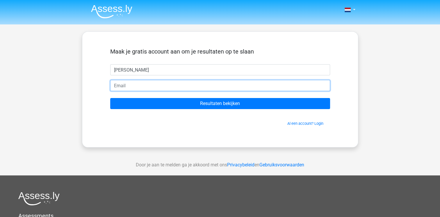
type input "[EMAIL_ADDRESS][DOMAIN_NAME]"
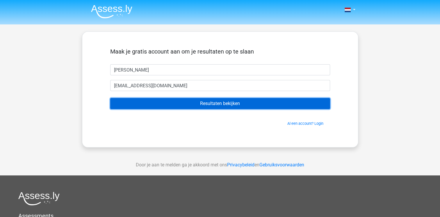
click at [194, 105] on input "Resultaten bekijken" at bounding box center [220, 103] width 220 height 11
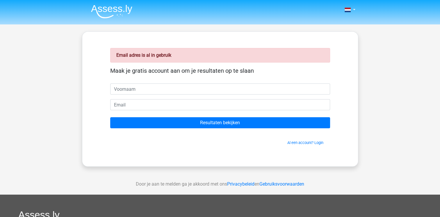
click at [311, 145] on span "Al een account? Login" at bounding box center [220, 143] width 215 height 6
click at [306, 143] on link "Al een account? Login" at bounding box center [305, 142] width 36 height 4
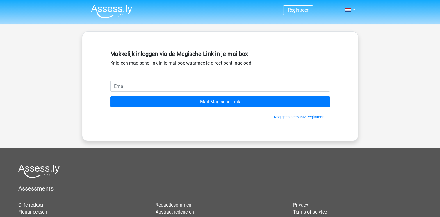
click at [199, 81] on input "email" at bounding box center [220, 86] width 220 height 11
type input "[EMAIL_ADDRESS][PERSON_NAME][DOMAIN_NAME]"
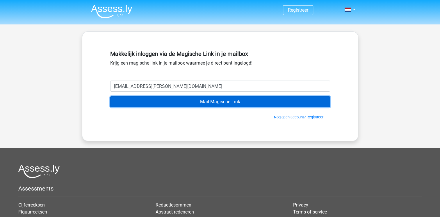
click at [151, 105] on input "Mail Magische Link" at bounding box center [220, 101] width 220 height 11
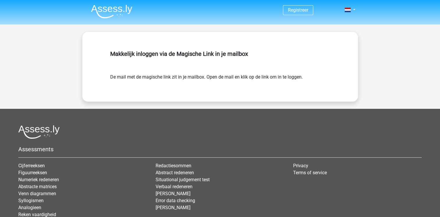
click at [103, 8] on img at bounding box center [111, 12] width 41 height 14
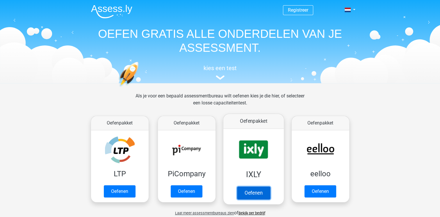
click at [262, 195] on link "Oefenen" at bounding box center [253, 192] width 33 height 13
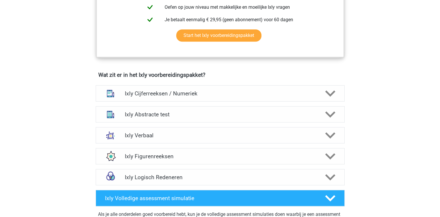
scroll to position [314, 0]
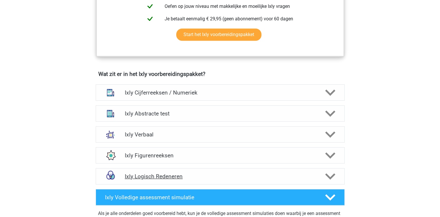
click at [220, 173] on h4 "Ixly Logisch Redeneren" at bounding box center [220, 176] width 190 height 7
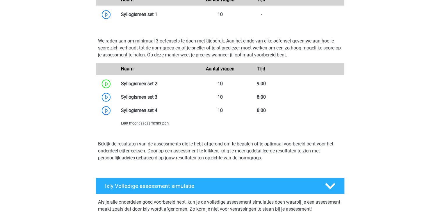
scroll to position [558, 0]
click at [159, 126] on div "Laat meer assessments zien" at bounding box center [158, 122] width 83 height 7
click at [158, 125] on span "Laat meer assessments zien" at bounding box center [145, 123] width 48 height 4
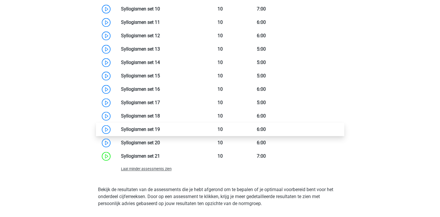
scroll to position [739, 0]
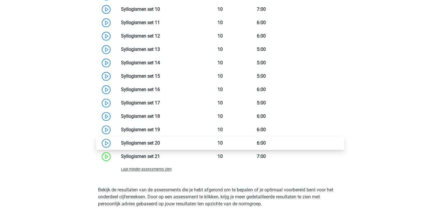
click at [160, 146] on link at bounding box center [160, 143] width 0 height 6
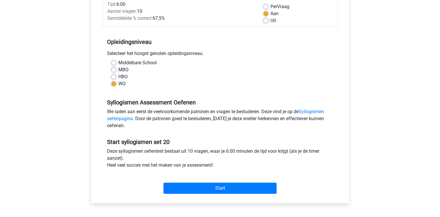
scroll to position [86, 0]
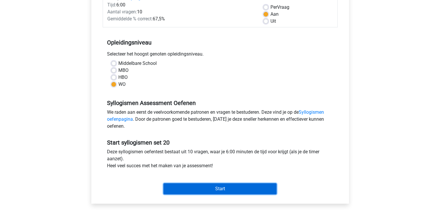
click at [177, 186] on input "Start" at bounding box center [219, 188] width 113 height 11
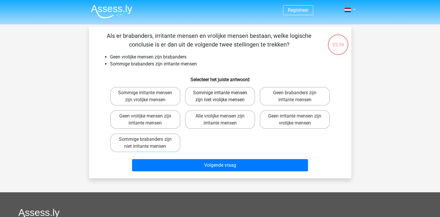
click at [228, 94] on label "Sommige irritante mensen zijn niet vrolijke mensen" at bounding box center [220, 96] width 70 height 19
click at [224, 94] on input "Sommige irritante mensen zijn niet vrolijke mensen" at bounding box center [222, 95] width 4 height 4
radio input "true"
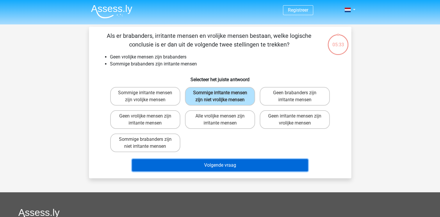
click at [234, 163] on button "Volgende vraag" at bounding box center [220, 165] width 176 height 12
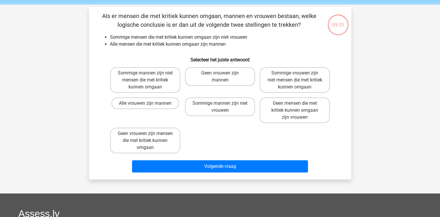
scroll to position [27, 0]
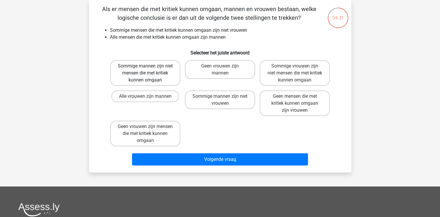
click at [172, 68] on label "Sommige mannen zijn niet mensen die met kritiek kunnen omgaan" at bounding box center [145, 73] width 70 height 26
click at [149, 68] on input "Sommige mannen zijn niet mensen die met kritiek kunnen omgaan" at bounding box center [147, 68] width 4 height 4
radio input "true"
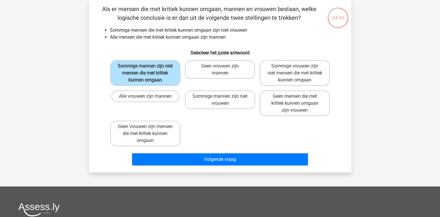
click at [211, 166] on div "Volgende vraag" at bounding box center [220, 160] width 224 height 15
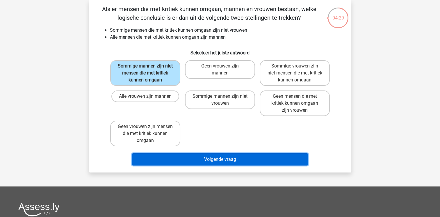
click at [206, 157] on button "Volgende vraag" at bounding box center [220, 159] width 176 height 12
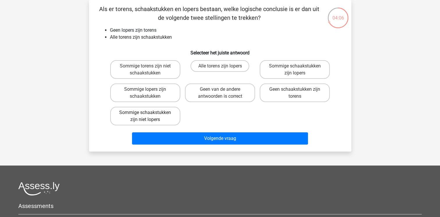
click at [164, 113] on label "Sommige schaakstukken zijn niet lopers" at bounding box center [145, 116] width 70 height 19
click at [149, 113] on input "Sommige schaakstukken zijn niet lopers" at bounding box center [147, 115] width 4 height 4
radio input "true"
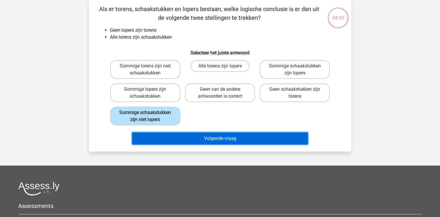
click at [219, 139] on button "Volgende vraag" at bounding box center [220, 138] width 176 height 12
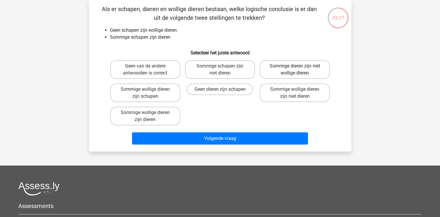
click at [270, 69] on label "Sommige dieren zijn niet wollige dieren" at bounding box center [295, 69] width 70 height 19
click at [295, 69] on input "Sommige dieren zijn niet wollige dieren" at bounding box center [297, 68] width 4 height 4
radio input "true"
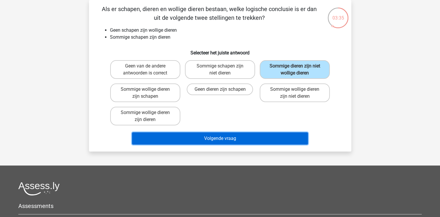
click at [269, 142] on button "Volgende vraag" at bounding box center [220, 138] width 176 height 12
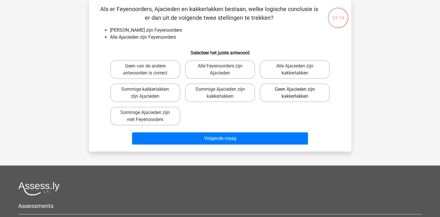
click at [277, 90] on label "Geen Ajacieden zijn kakkerlakken" at bounding box center [295, 92] width 70 height 19
click at [295, 90] on input "Geen Ajacieden zijn kakkerlakken" at bounding box center [297, 91] width 4 height 4
radio input "true"
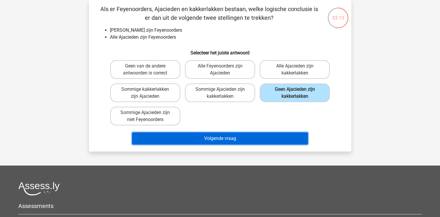
click at [256, 141] on button "Volgende vraag" at bounding box center [220, 138] width 176 height 12
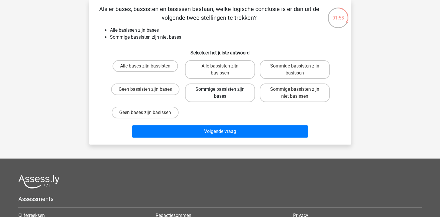
click at [217, 89] on label "Sommige bassisten zijn bases" at bounding box center [220, 92] width 70 height 19
click at [220, 89] on input "Sommige bassisten zijn bases" at bounding box center [222, 91] width 4 height 4
radio input "true"
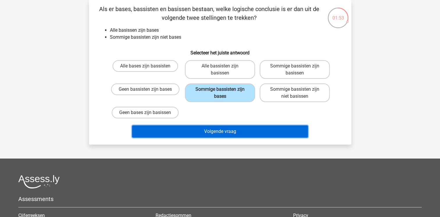
click at [226, 131] on button "Volgende vraag" at bounding box center [220, 131] width 176 height 12
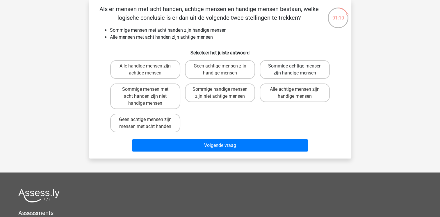
click at [278, 74] on label "Sommige achtige mensen zijn handige mensen" at bounding box center [295, 69] width 70 height 19
click at [295, 70] on input "Sommige achtige mensen zijn handige mensen" at bounding box center [297, 68] width 4 height 4
radio input "true"
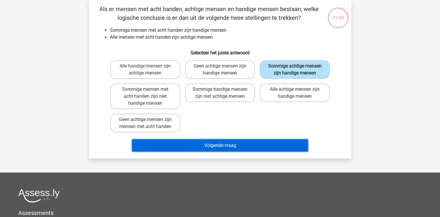
click at [260, 144] on button "Volgende vraag" at bounding box center [220, 145] width 176 height 12
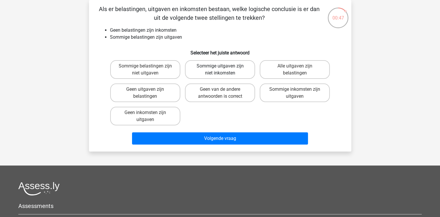
click at [211, 74] on label "Sommige uitgaven zijn niet inkomsten" at bounding box center [220, 69] width 70 height 19
click at [220, 70] on input "Sommige uitgaven zijn niet inkomsten" at bounding box center [222, 68] width 4 height 4
radio input "true"
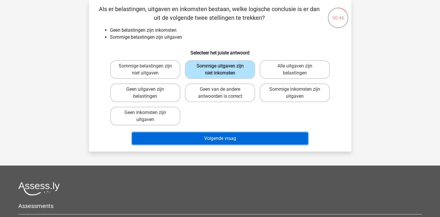
click at [223, 137] on button "Volgende vraag" at bounding box center [220, 138] width 176 height 12
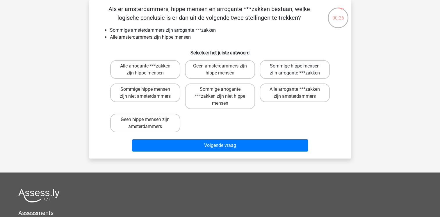
click at [307, 70] on label "Sommige hippe mensen zijn arrogante ***zakken" at bounding box center [295, 69] width 70 height 19
click at [299, 70] on input "Sommige hippe mensen zijn arrogante ***zakken" at bounding box center [297, 68] width 4 height 4
radio input "true"
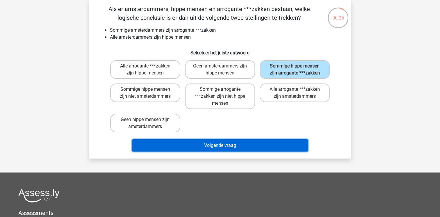
click at [260, 147] on button "Volgende vraag" at bounding box center [220, 145] width 176 height 12
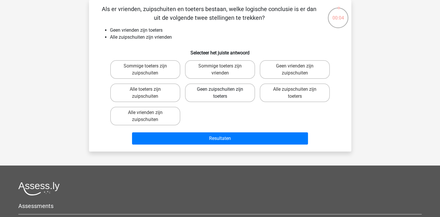
click at [229, 95] on label "Geen zuipschuiten zijn toeters" at bounding box center [220, 92] width 70 height 19
click at [224, 93] on input "Geen zuipschuiten zijn toeters" at bounding box center [222, 91] width 4 height 4
radio input "true"
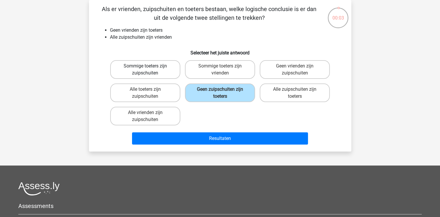
click at [159, 65] on label "Sommige toeters zijn zuipschuiten" at bounding box center [145, 69] width 70 height 19
click at [149, 66] on input "Sommige toeters zijn zuipschuiten" at bounding box center [147, 68] width 4 height 4
radio input "true"
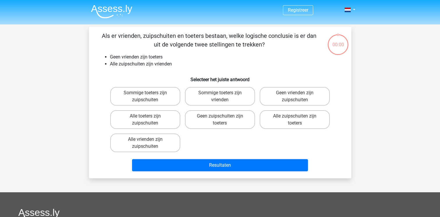
scroll to position [27, 0]
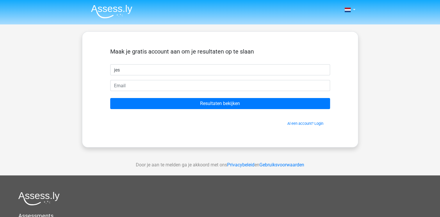
type input "[PERSON_NAME]"
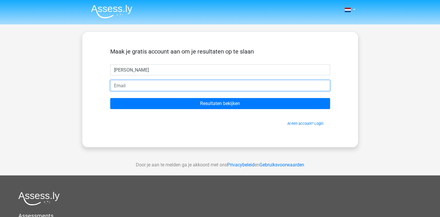
type input "[EMAIL_ADDRESS][DOMAIN_NAME]"
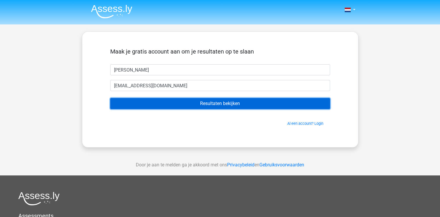
click at [148, 104] on input "Resultaten bekijken" at bounding box center [220, 103] width 220 height 11
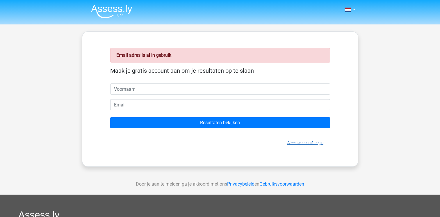
click at [295, 143] on link "Al een account? Login" at bounding box center [305, 142] width 36 height 4
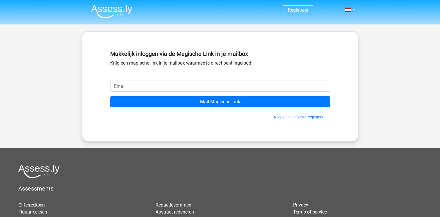
click at [190, 83] on input "email" at bounding box center [220, 86] width 220 height 11
type input "[EMAIL_ADDRESS][PERSON_NAME][DOMAIN_NAME]"
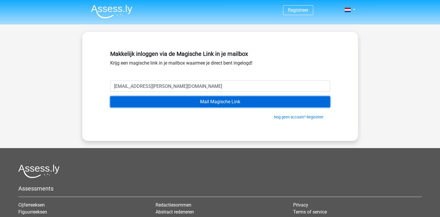
click at [174, 105] on input "Mail Magische Link" at bounding box center [220, 101] width 220 height 11
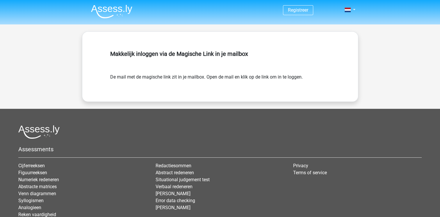
click at [118, 10] on img at bounding box center [111, 12] width 41 height 14
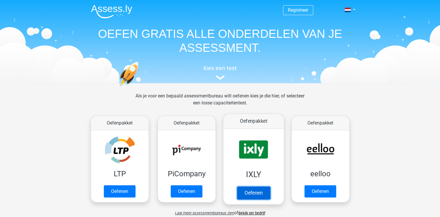
click at [249, 186] on link "Oefenen" at bounding box center [253, 192] width 33 height 13
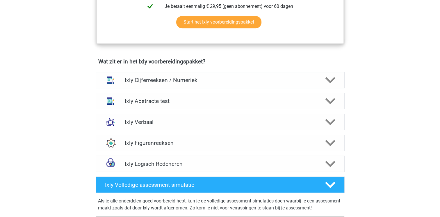
scroll to position [327, 0]
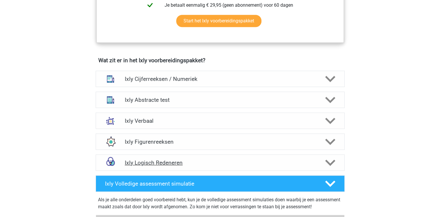
click at [180, 164] on h4 "Ixly Logisch Redeneren" at bounding box center [220, 162] width 190 height 7
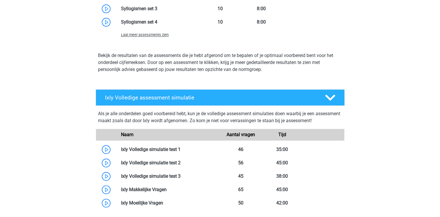
scroll to position [651, 0]
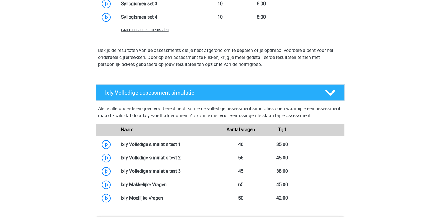
click at [143, 32] on span "Laat meer assessments zien" at bounding box center [145, 30] width 48 height 4
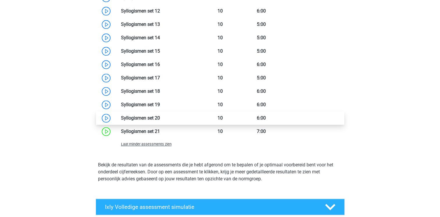
scroll to position [763, 0]
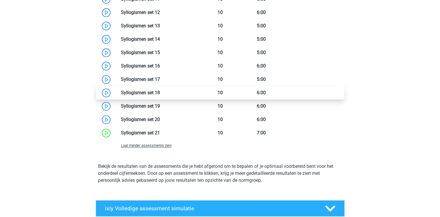
click at [160, 95] on link at bounding box center [160, 93] width 0 height 6
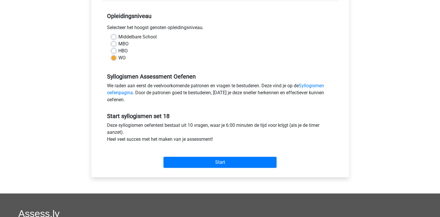
scroll to position [113, 0]
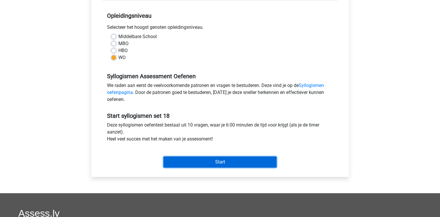
click at [231, 163] on input "Start" at bounding box center [219, 161] width 113 height 11
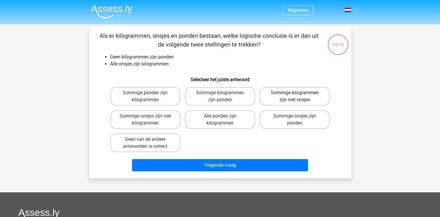
click at [293, 95] on label "Sommige kilogrammen zijn niet onsjes" at bounding box center [295, 96] width 70 height 19
click at [295, 95] on input "Sommige kilogrammen zijn niet onsjes" at bounding box center [297, 95] width 4 height 4
radio input "true"
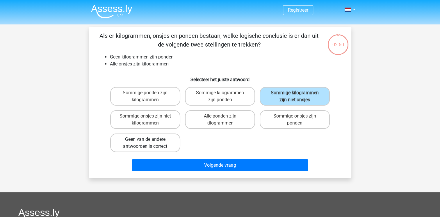
click at [146, 143] on label "Geen van de andere antwoorden is correct" at bounding box center [145, 142] width 70 height 19
click at [146, 143] on input "Geen van de andere antwoorden is correct" at bounding box center [147, 141] width 4 height 4
radio input "true"
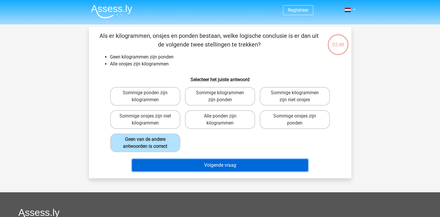
click at [230, 161] on button "Volgende vraag" at bounding box center [220, 165] width 176 height 12
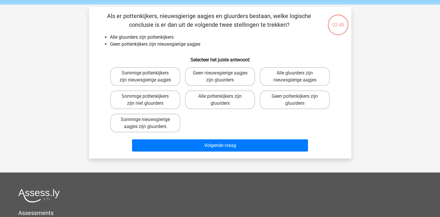
scroll to position [27, 0]
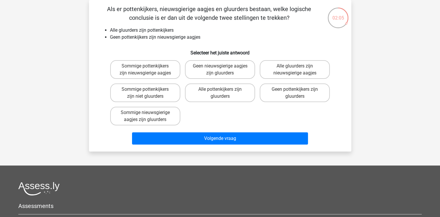
drag, startPoint x: 230, startPoint y: 161, endPoint x: 388, endPoint y: 91, distance: 172.9
click at [388, 91] on div "Registreer Nederlands English" at bounding box center [220, 146] width 440 height 346
click at [222, 68] on input "Geen nieuwsgierige aagjes zijn gluurders" at bounding box center [222, 68] width 4 height 4
radio input "true"
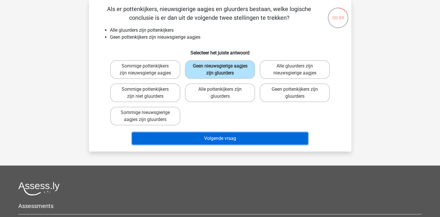
click at [222, 135] on button "Volgende vraag" at bounding box center [220, 138] width 176 height 12
